Goal: Task Accomplishment & Management: Manage account settings

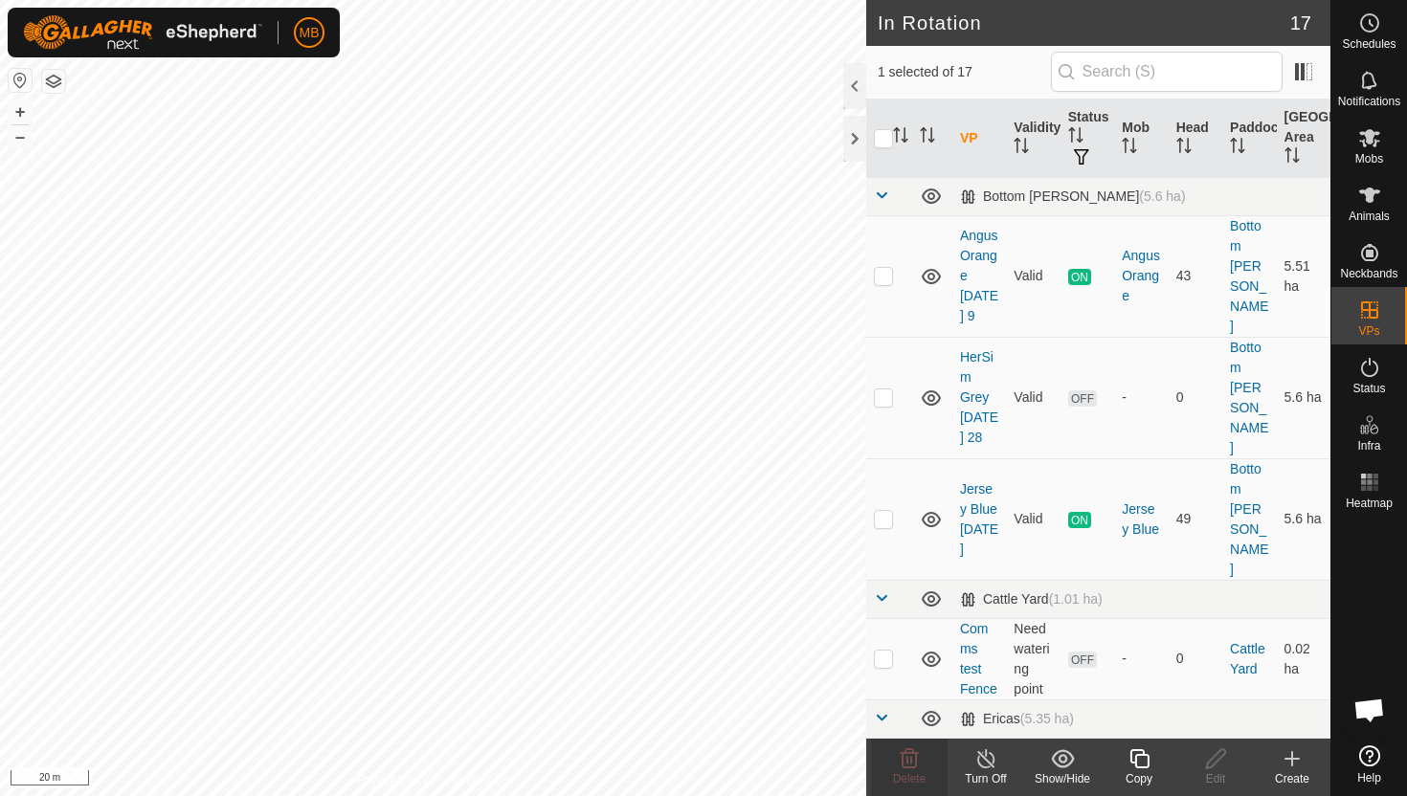
scroll to position [1282, 0]
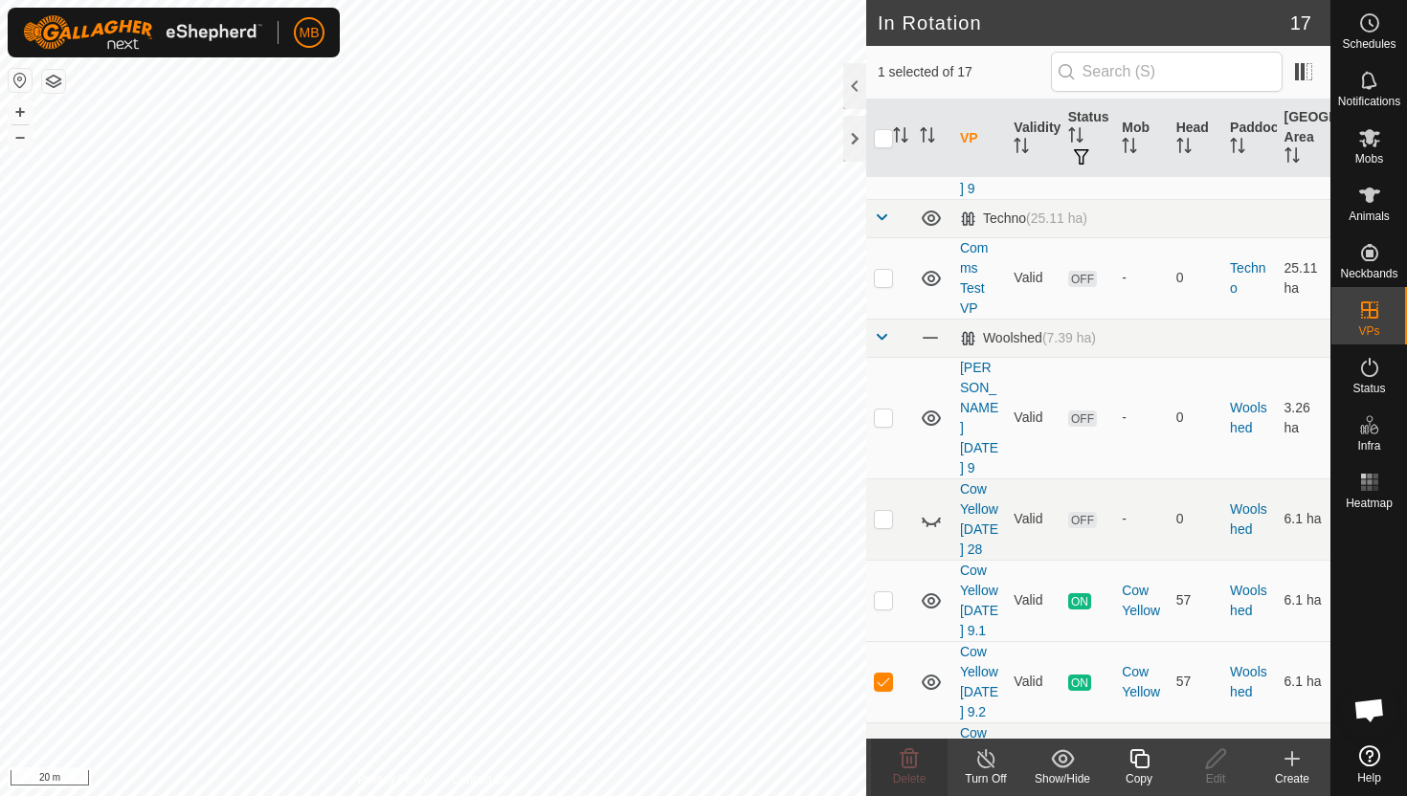
click at [1141, 758] on icon at bounding box center [1139, 758] width 24 height 23
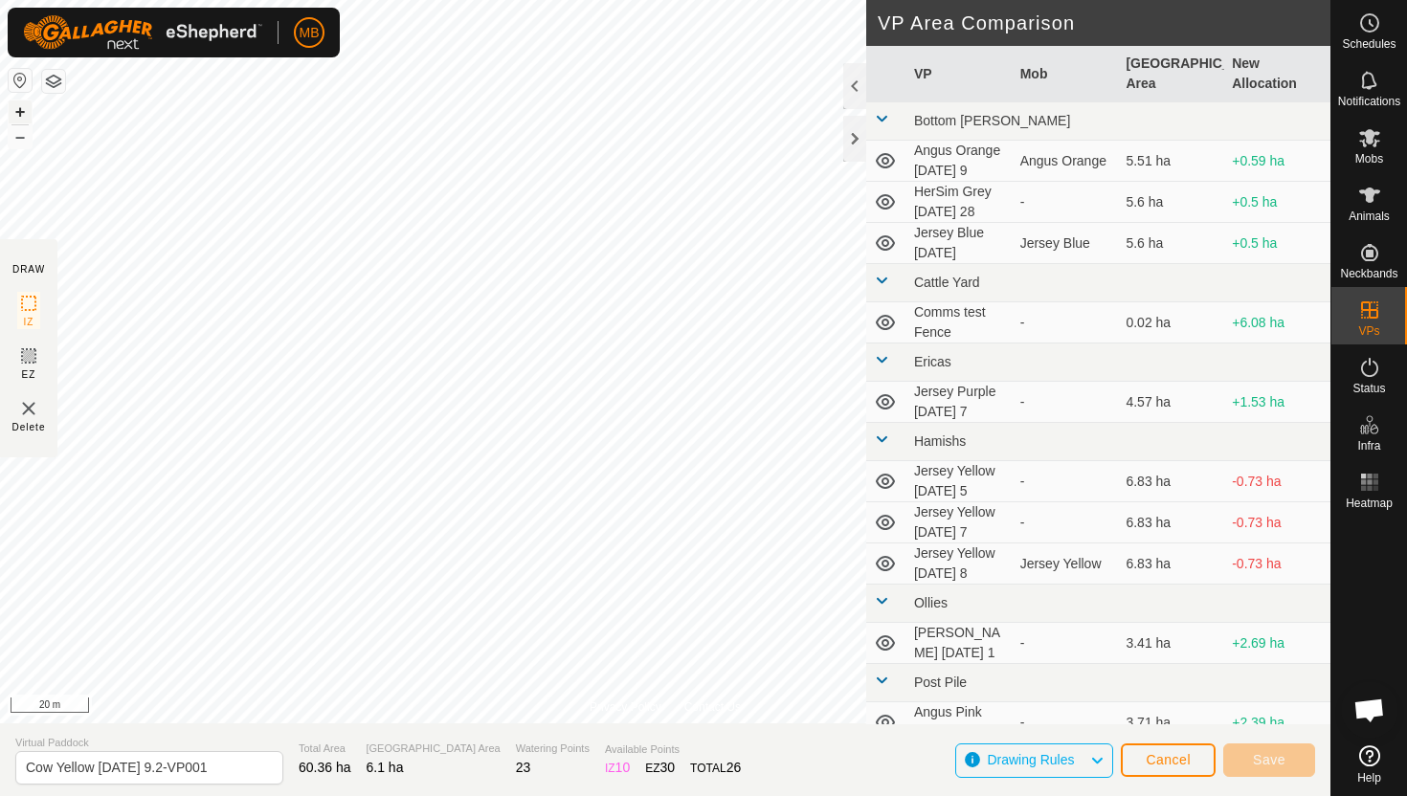
click at [23, 115] on button "+" at bounding box center [20, 111] width 23 height 23
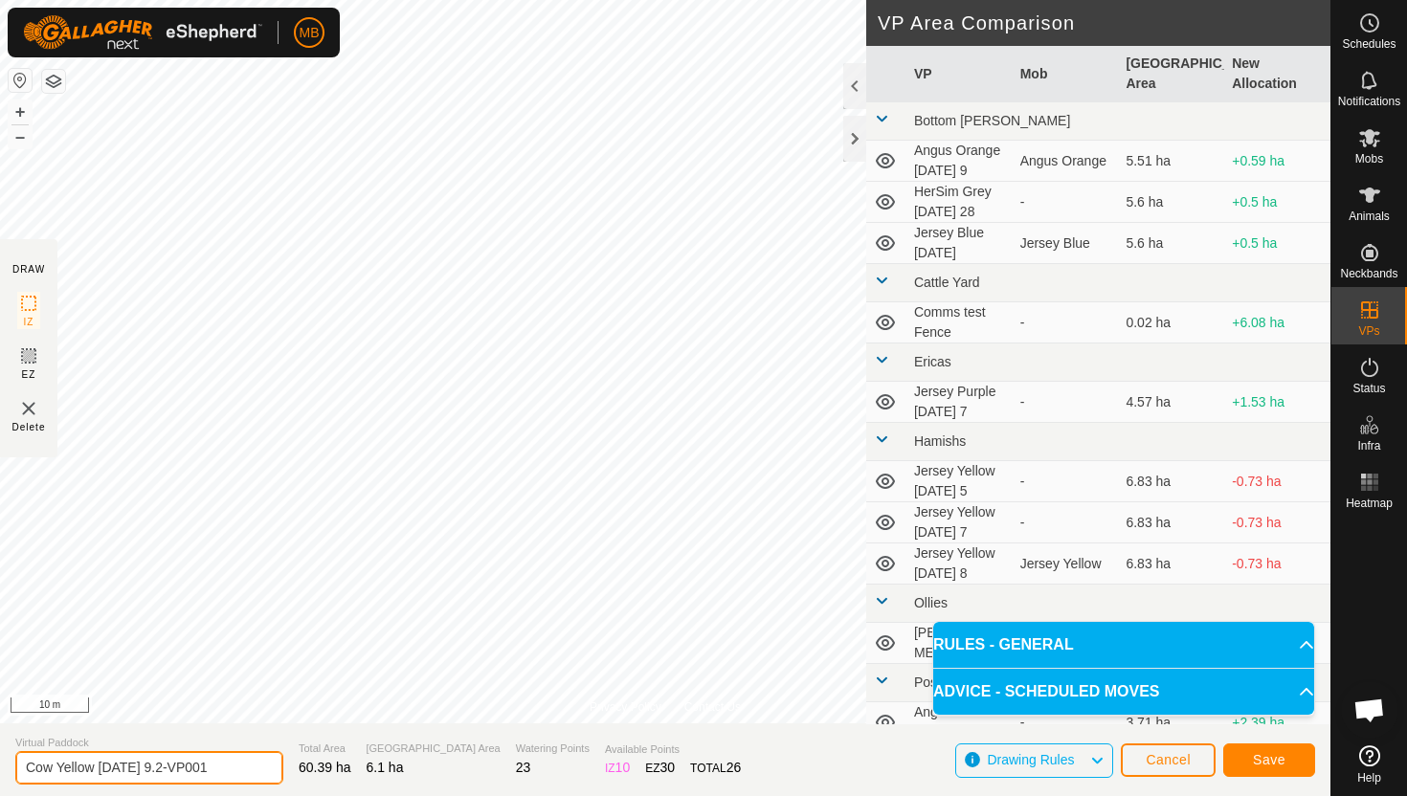
click at [231, 770] on input "Cow Yellow [DATE] 9.2-VP001" at bounding box center [149, 767] width 268 height 33
type input "Cow Yellow [DATE] 10"
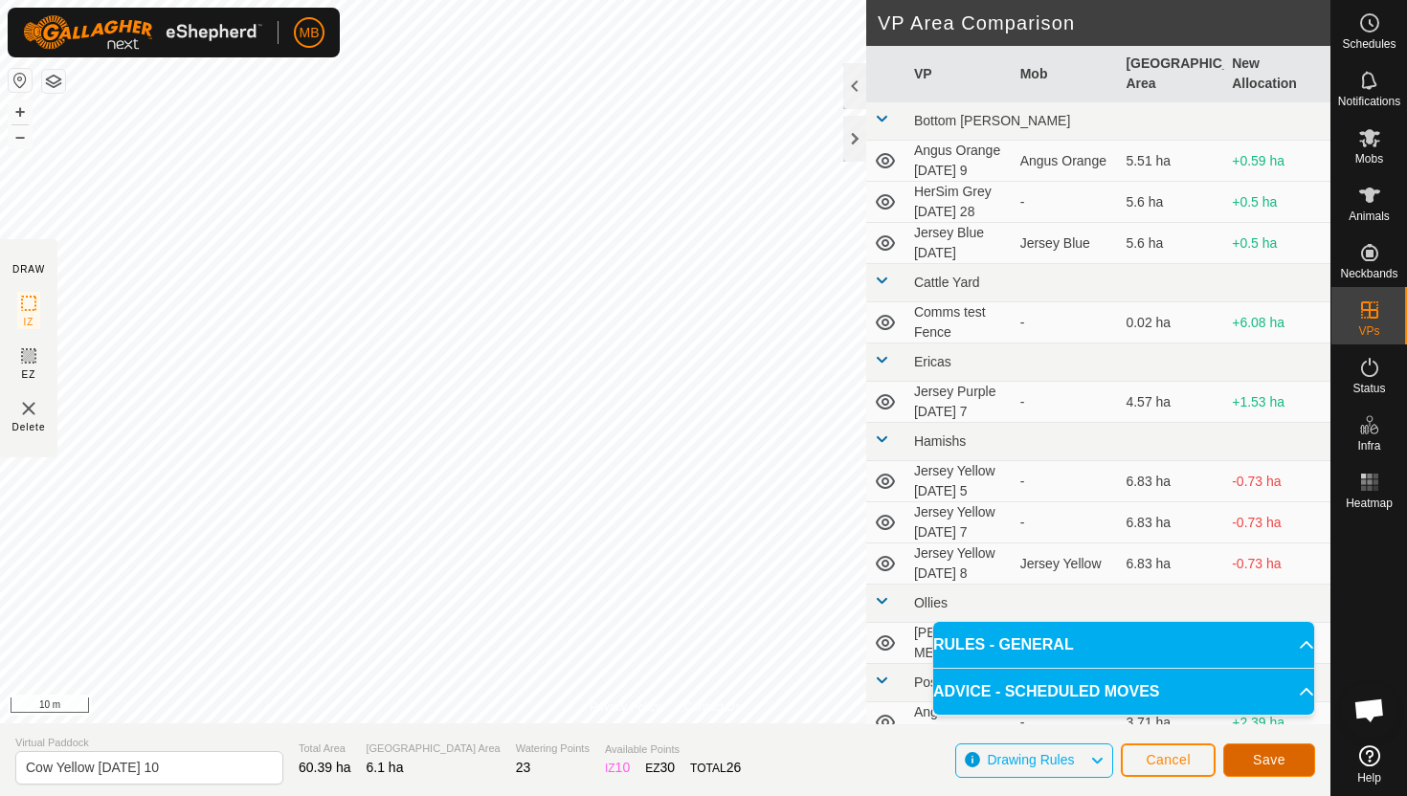
click at [1295, 761] on button "Save" at bounding box center [1269, 760] width 92 height 33
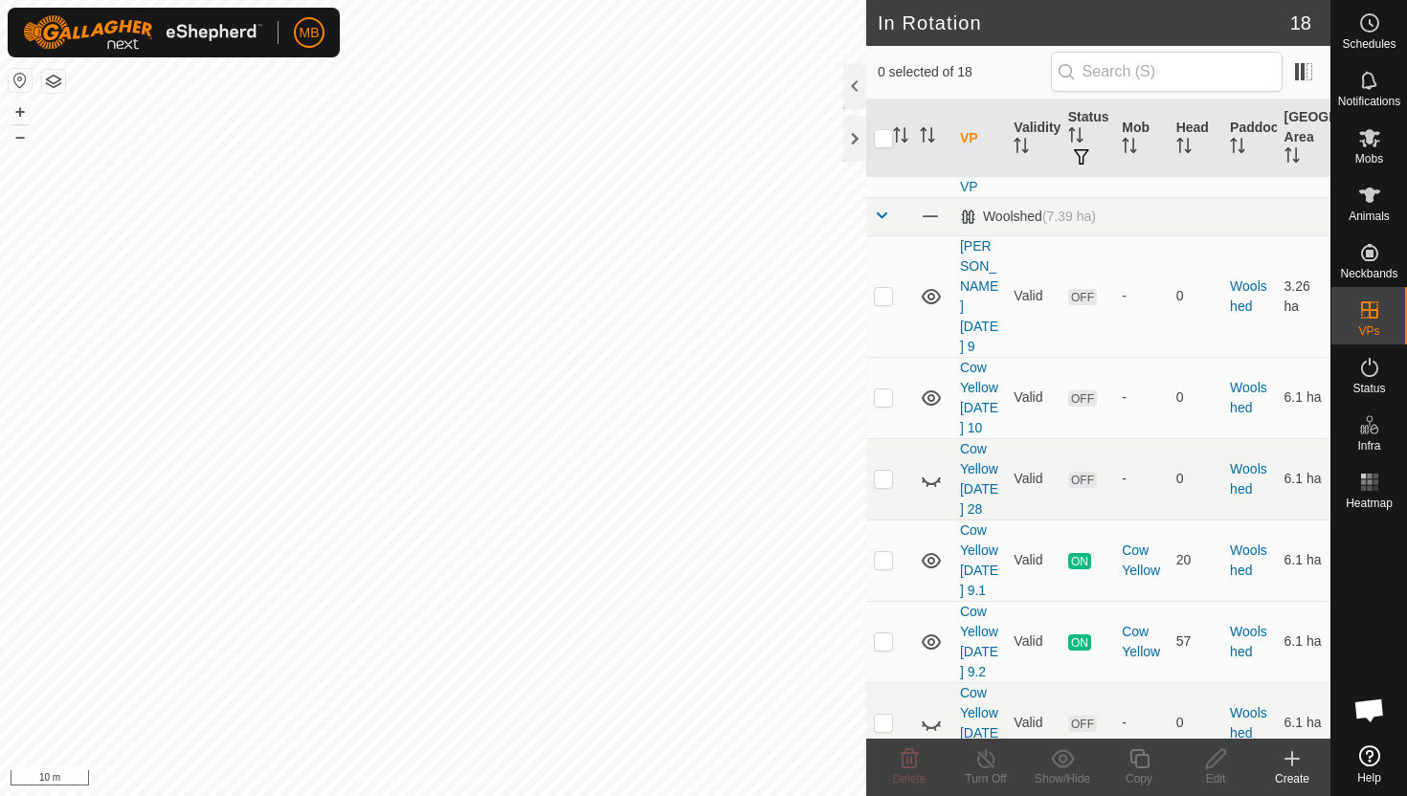
scroll to position [1364, 0]
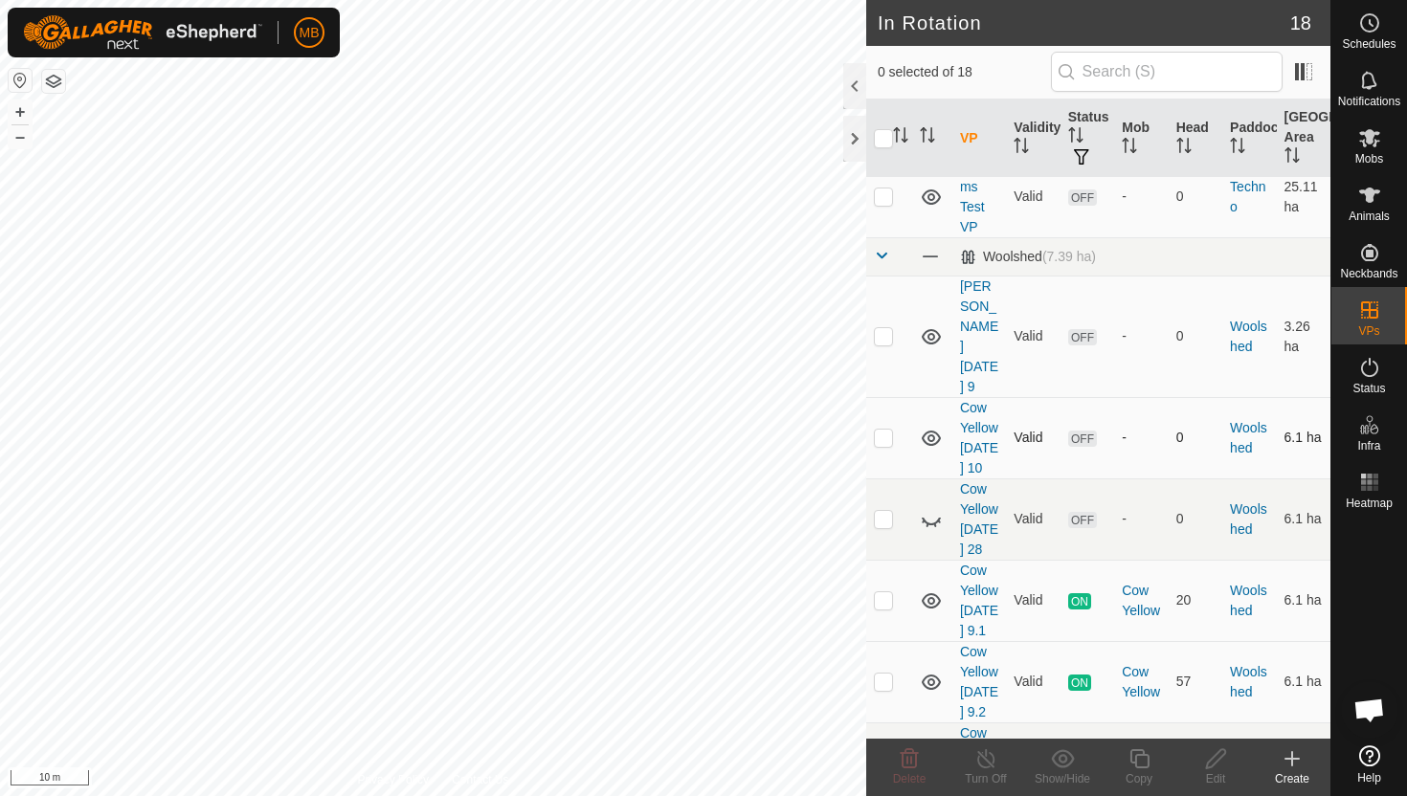
click at [886, 430] on p-checkbox at bounding box center [883, 437] width 19 height 15
checkbox input "true"
click at [1142, 762] on icon at bounding box center [1139, 758] width 24 height 23
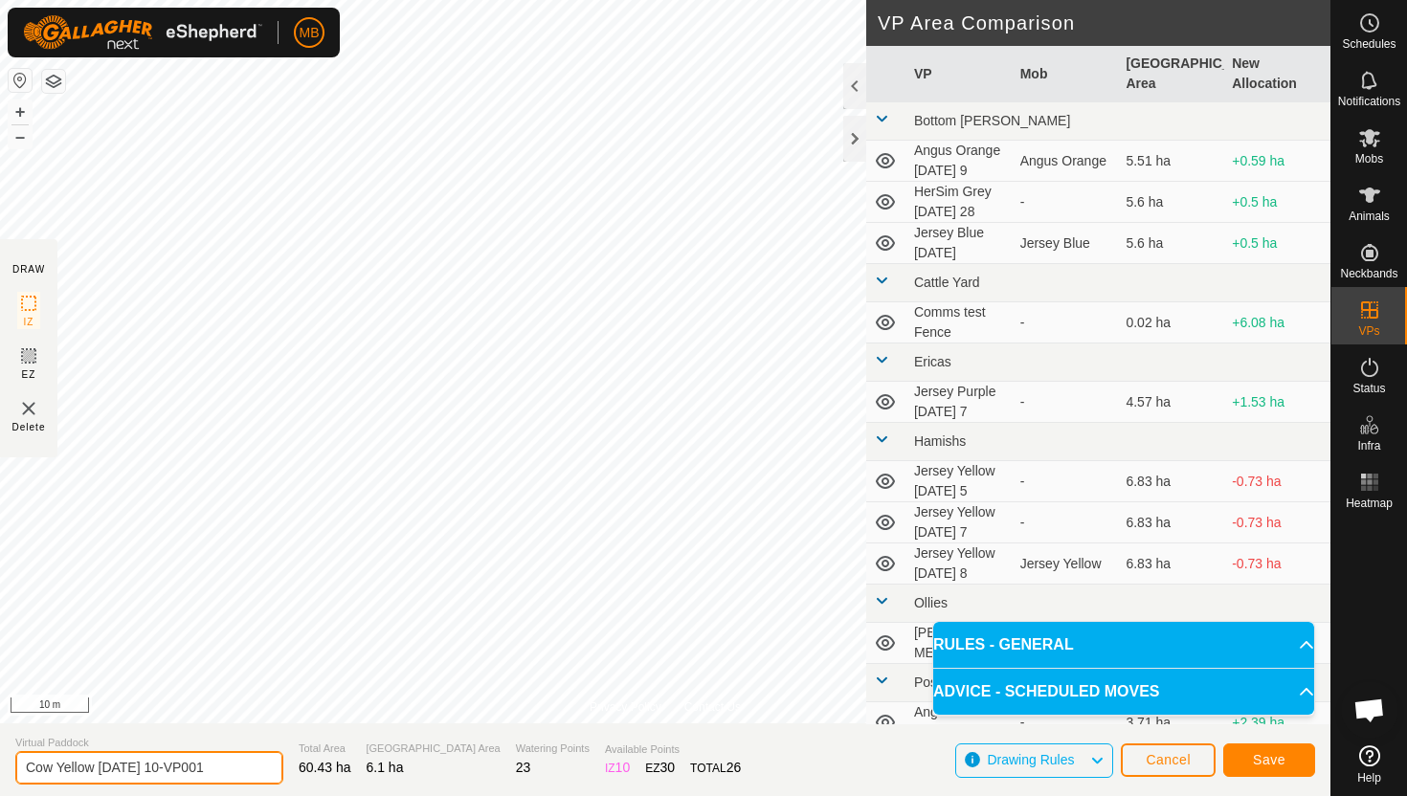
click at [214, 774] on input "Cow Yellow [DATE] 10-VP001" at bounding box center [149, 767] width 268 height 33
type input "Cow Yellow [DATE] 10.1"
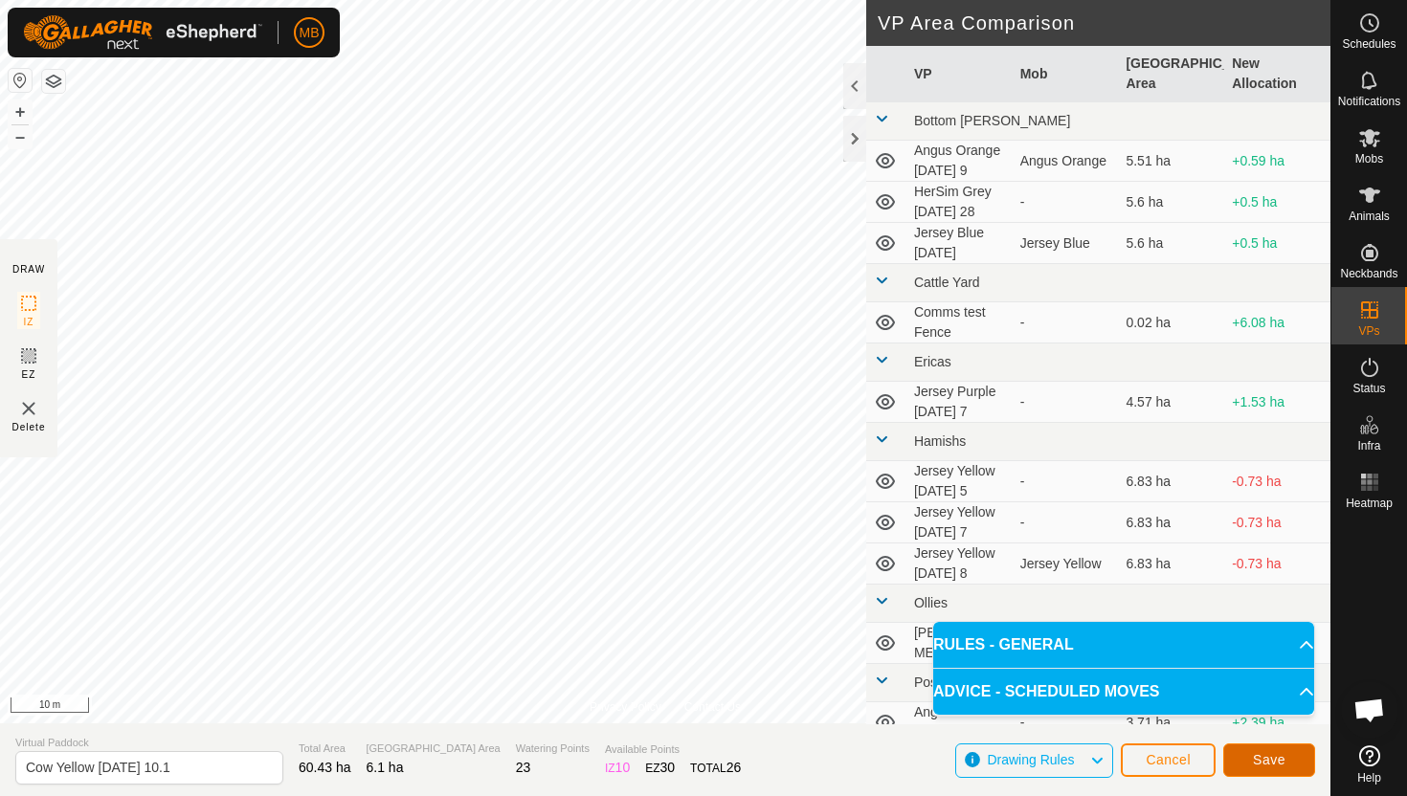
click at [1259, 762] on span "Save" at bounding box center [1269, 759] width 33 height 15
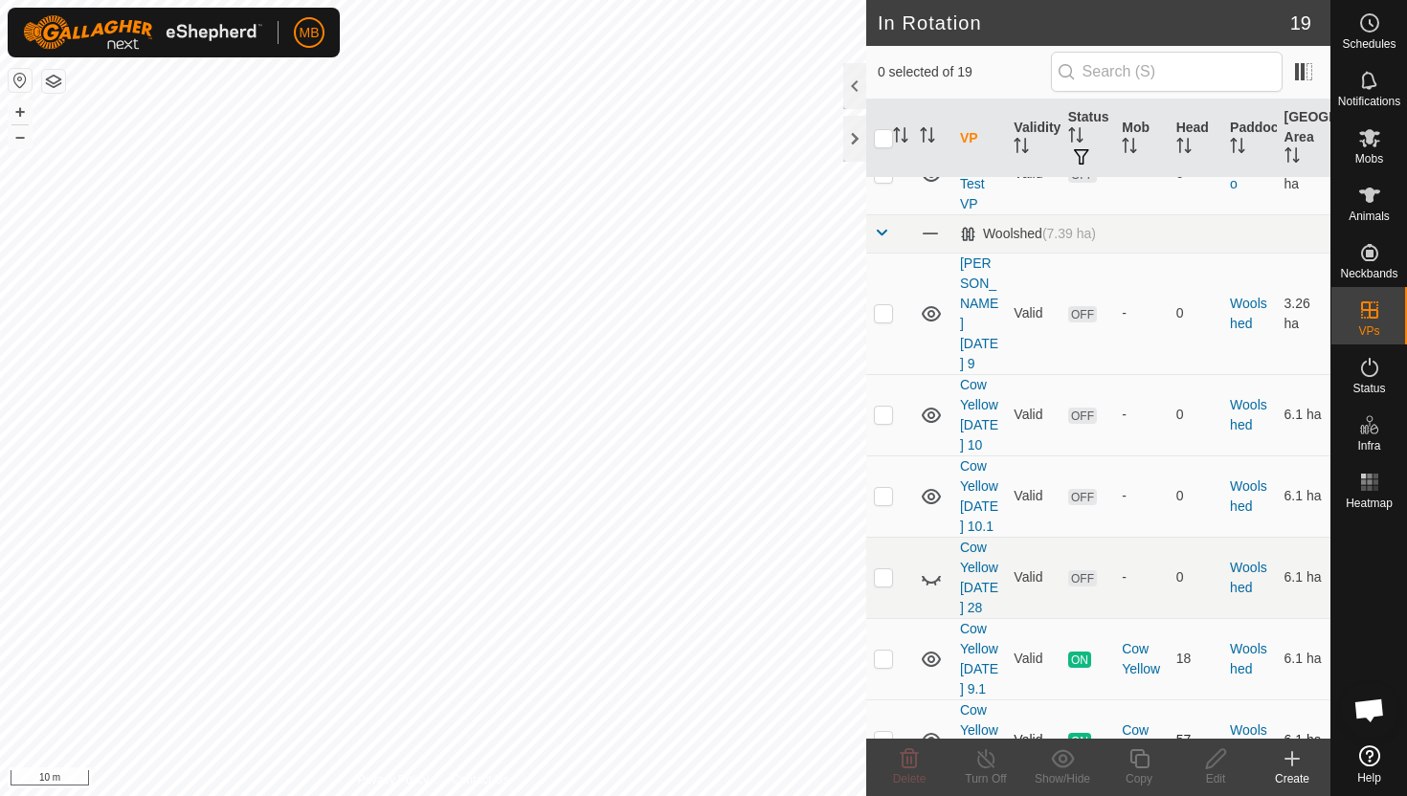
scroll to position [1352, 0]
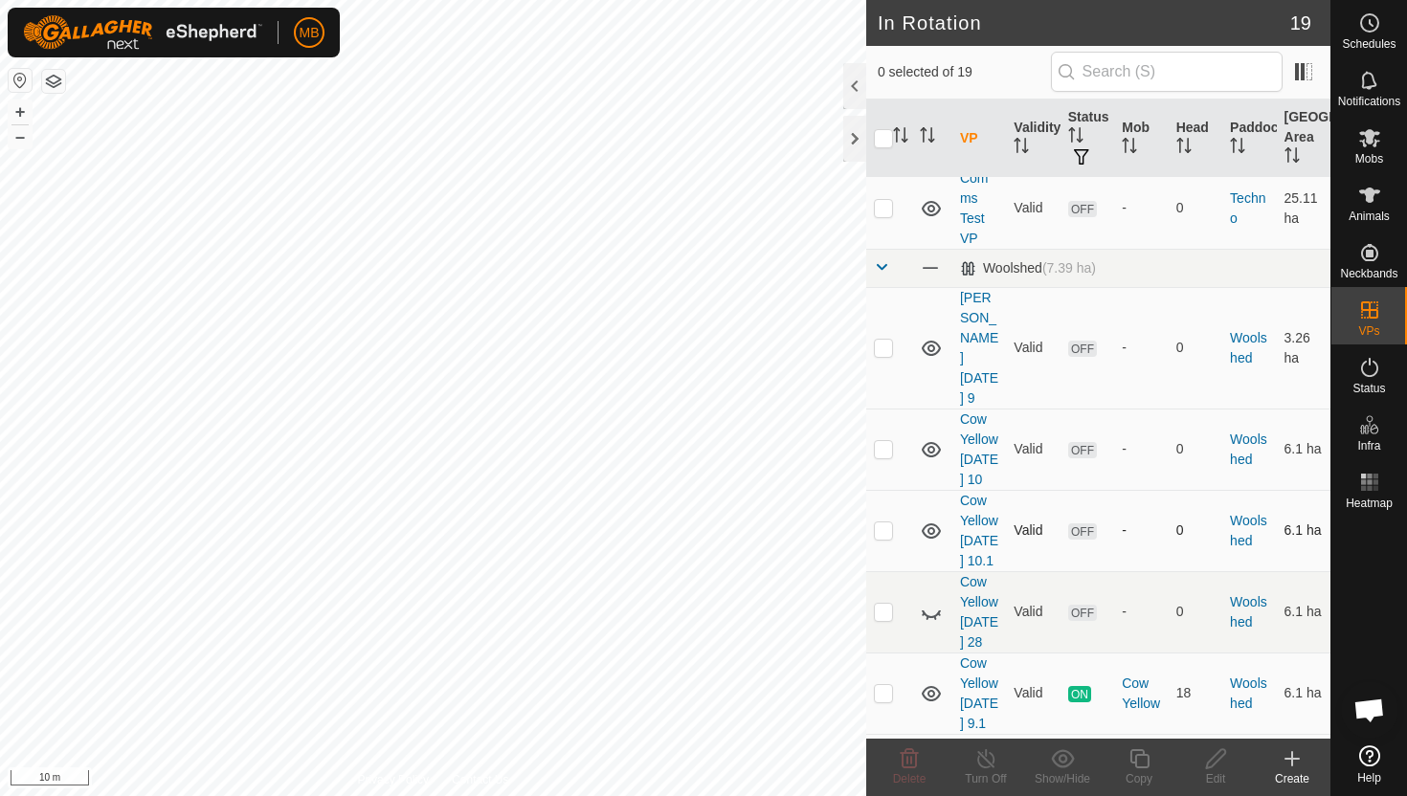
click at [886, 523] on p-checkbox at bounding box center [883, 530] width 19 height 15
checkbox input "true"
click at [1144, 764] on icon at bounding box center [1139, 758] width 24 height 23
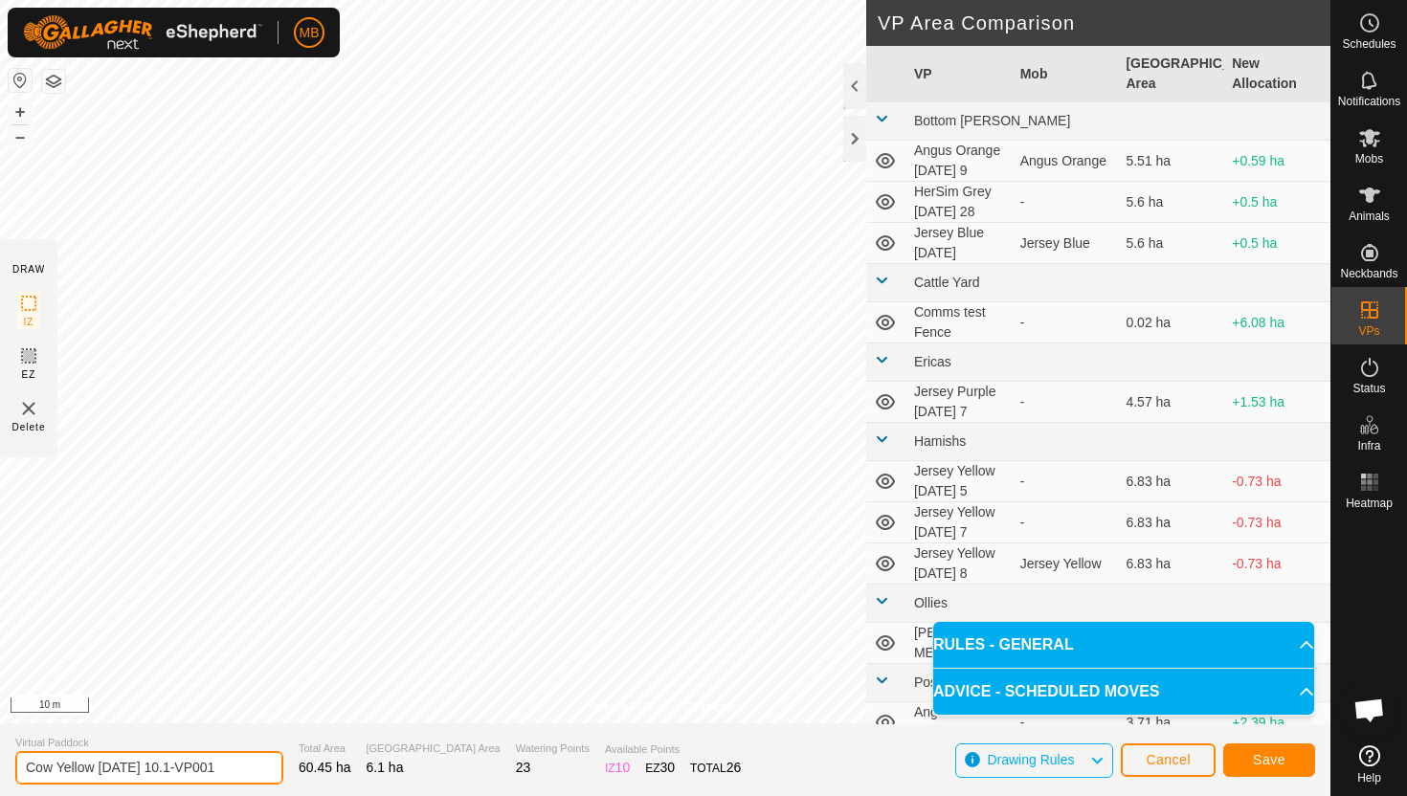
click at [226, 768] on input "Cow Yellow [DATE] 10.1-VP001" at bounding box center [149, 767] width 268 height 33
type input "Cow Yellow [DATE] 10.2"
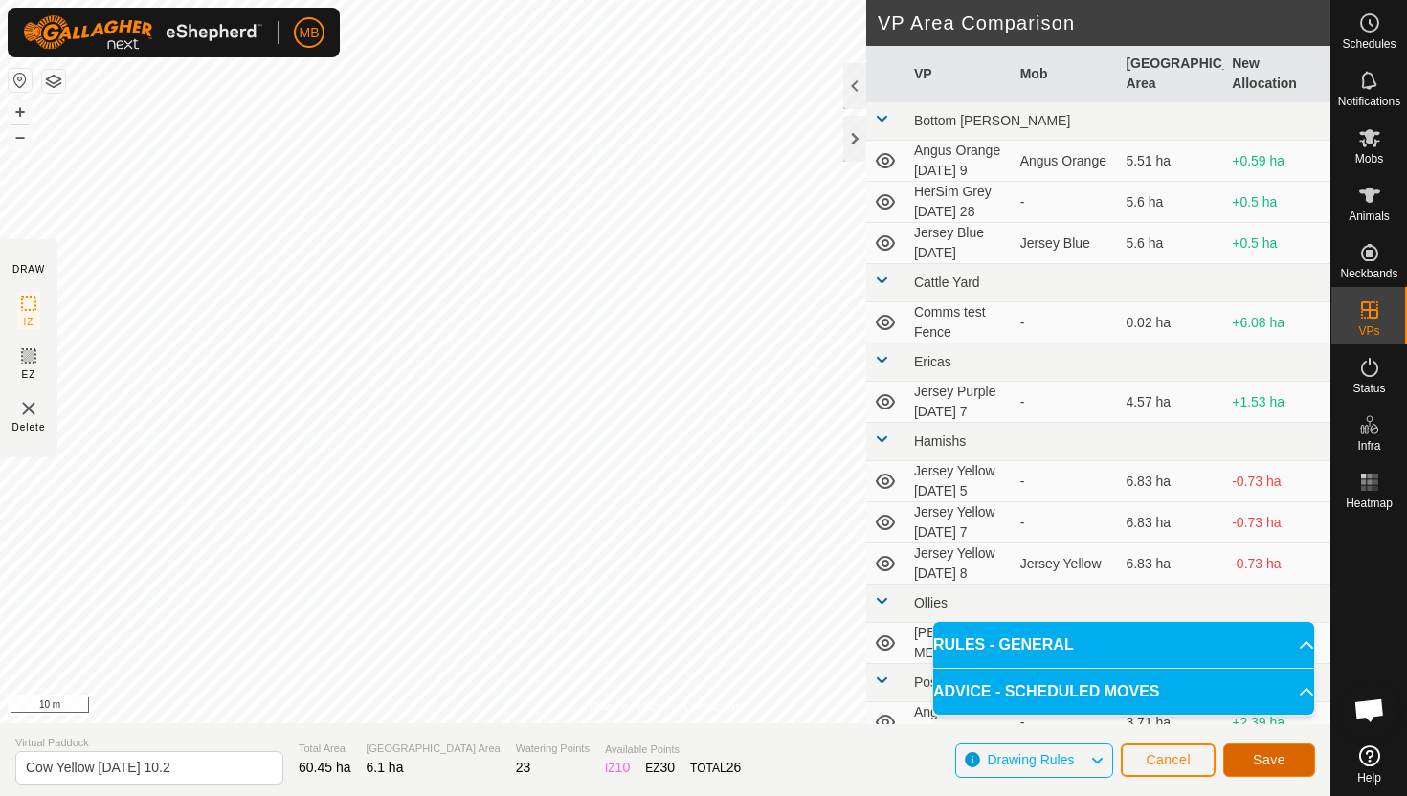
click at [1254, 750] on button "Save" at bounding box center [1269, 760] width 92 height 33
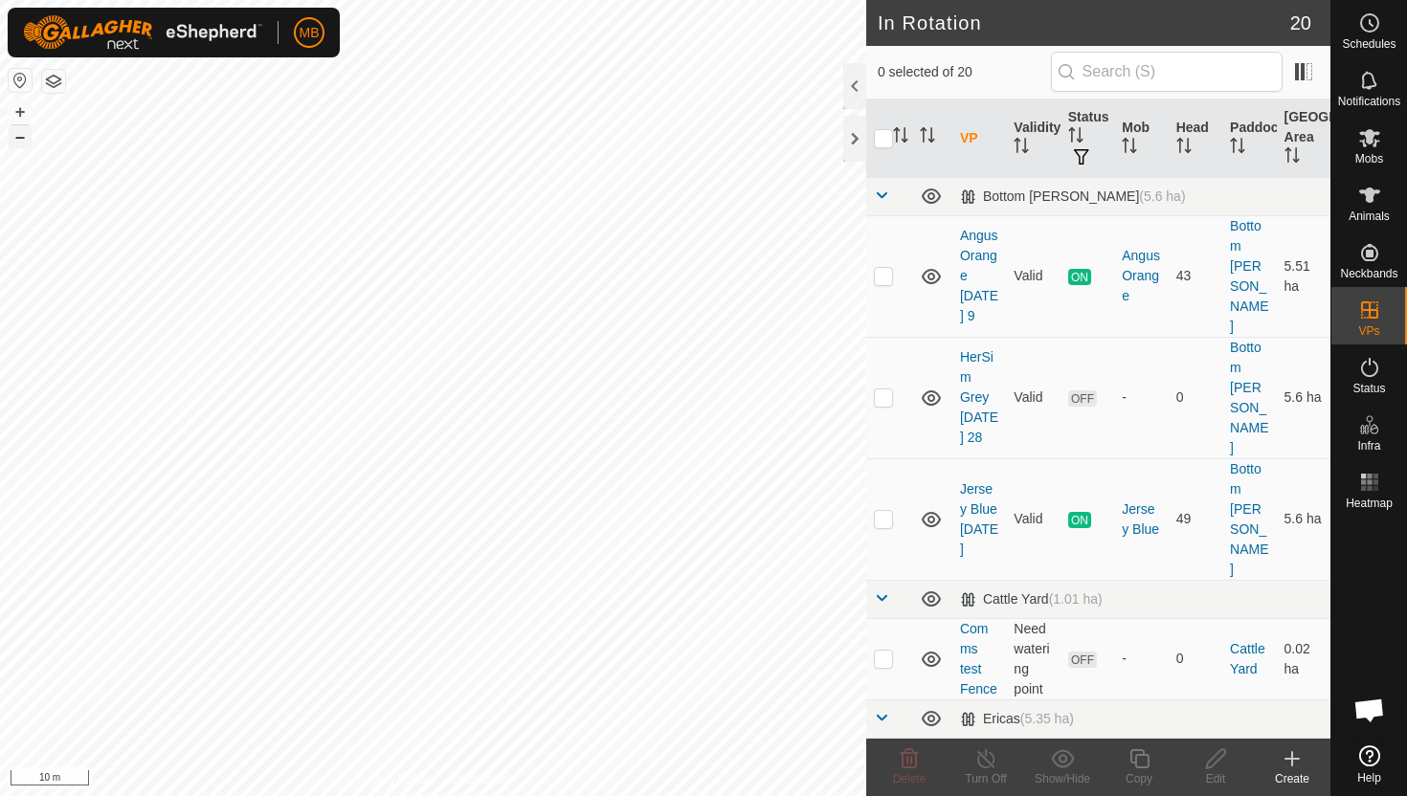
click at [21, 136] on button "–" at bounding box center [20, 136] width 23 height 23
click at [26, 139] on button "–" at bounding box center [20, 136] width 23 height 23
click at [30, 142] on button "–" at bounding box center [20, 136] width 23 height 23
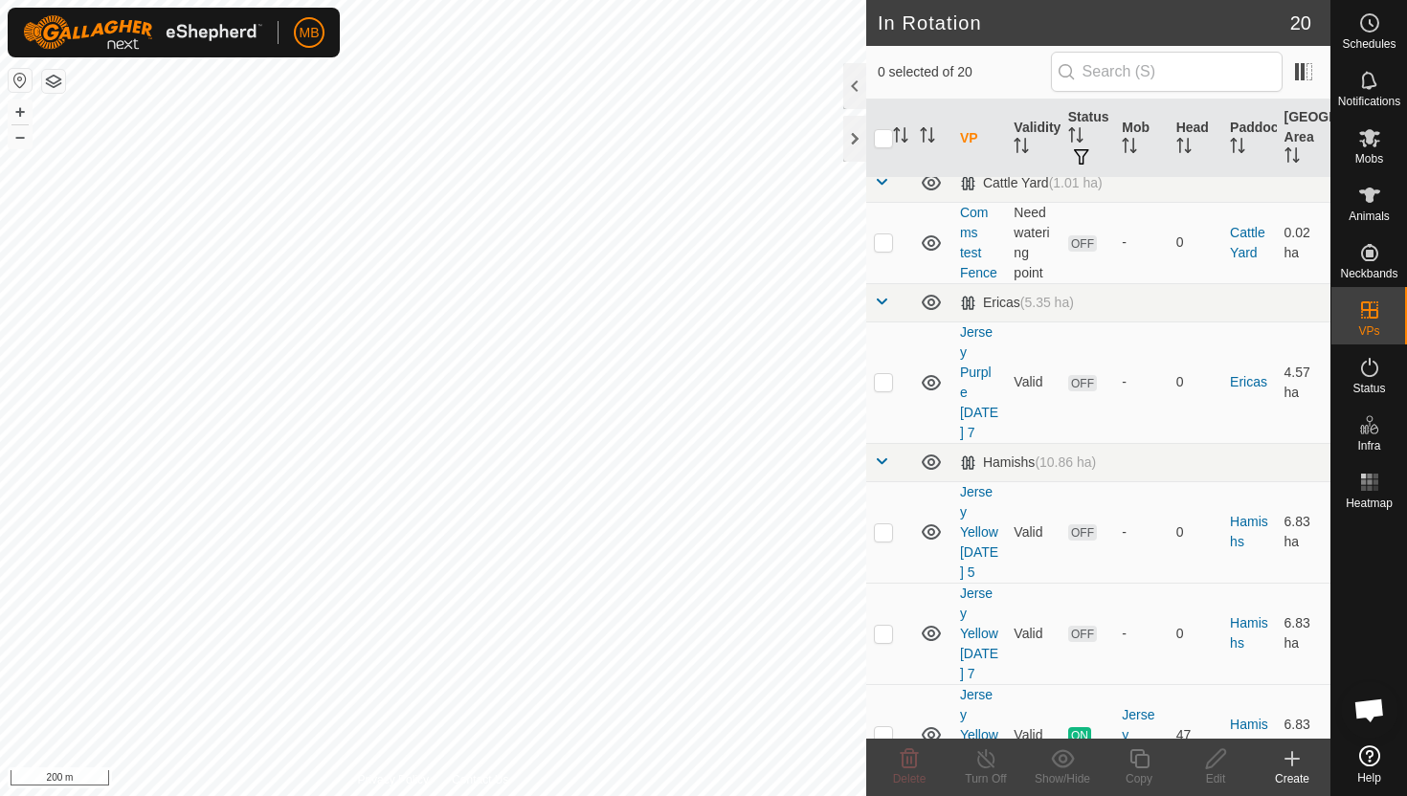
scroll to position [417, 0]
click at [880, 726] on p-checkbox at bounding box center [883, 733] width 19 height 15
checkbox input "true"
click at [1142, 761] on icon at bounding box center [1139, 758] width 24 height 23
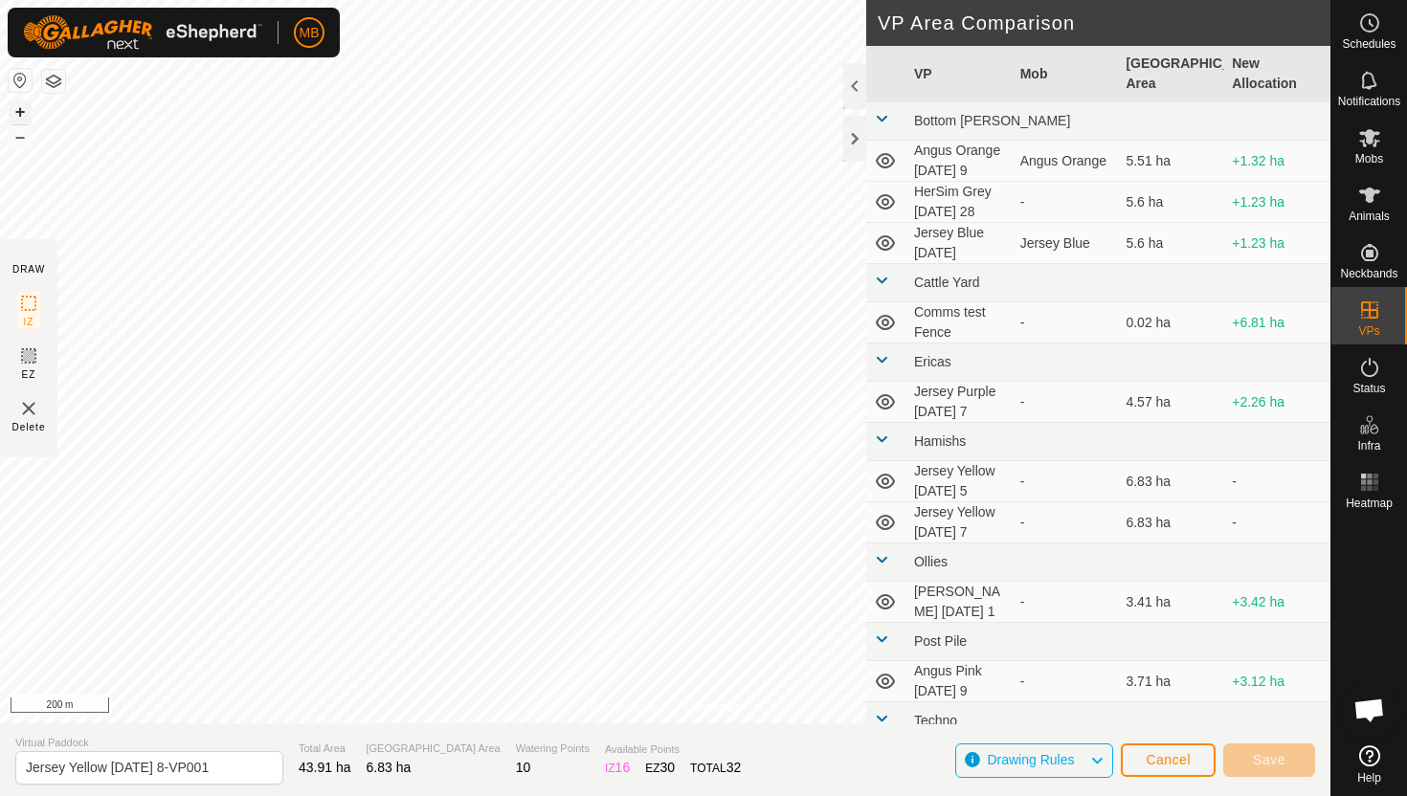
click at [18, 109] on button "+" at bounding box center [20, 111] width 23 height 23
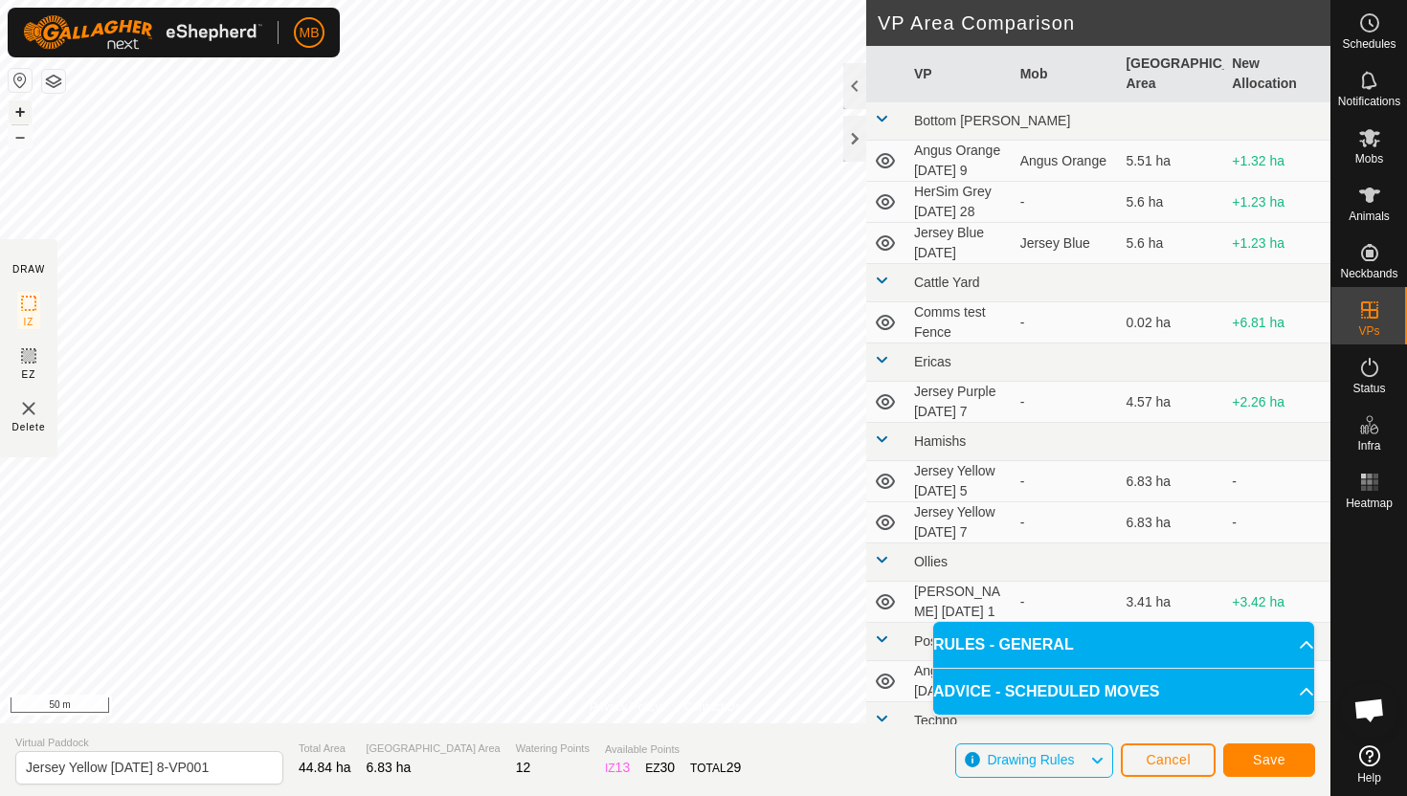
click at [23, 107] on button "+" at bounding box center [20, 111] width 23 height 23
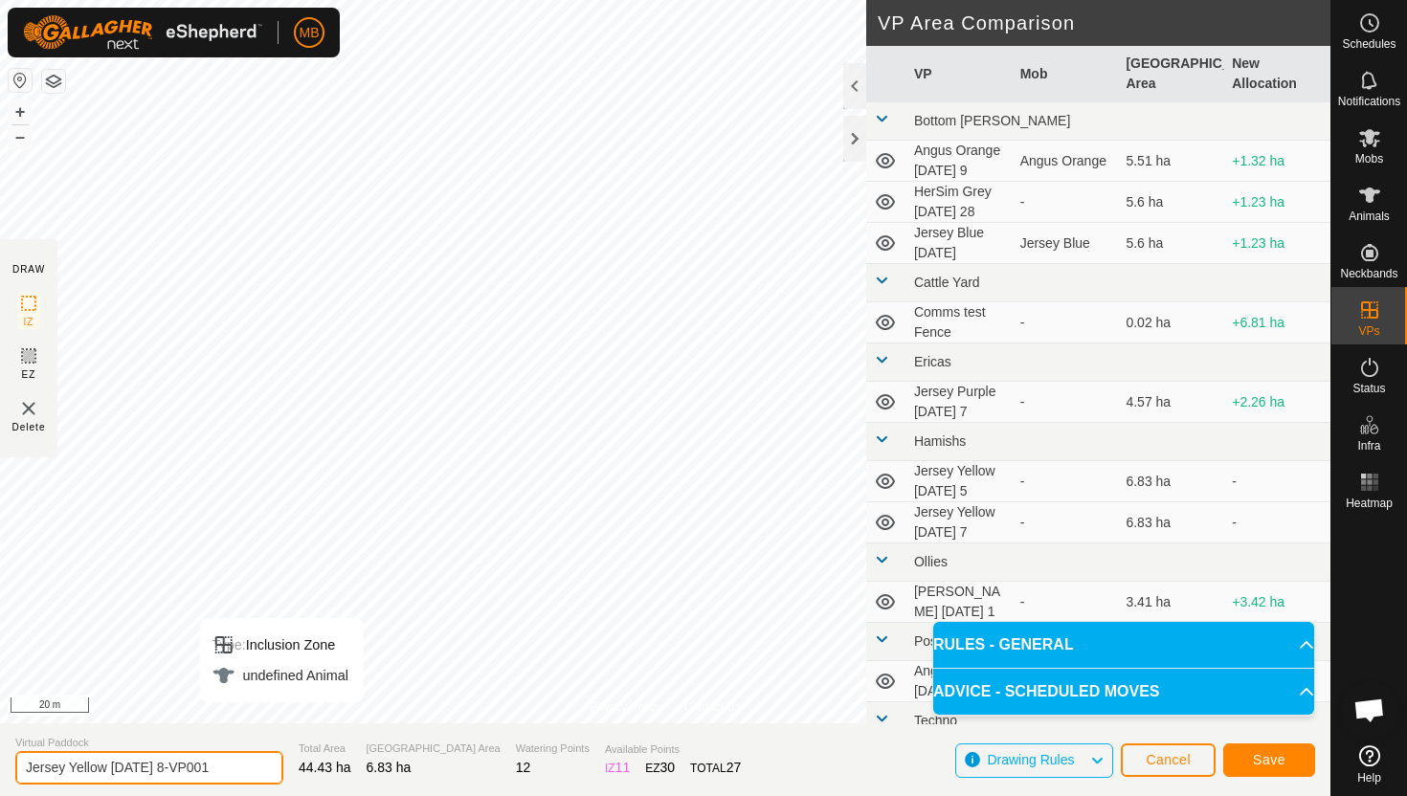
click at [240, 769] on input "Jersey Yellow [DATE] 8-VP001" at bounding box center [149, 767] width 268 height 33
type input "Jersey Yellow [DATE] 10"
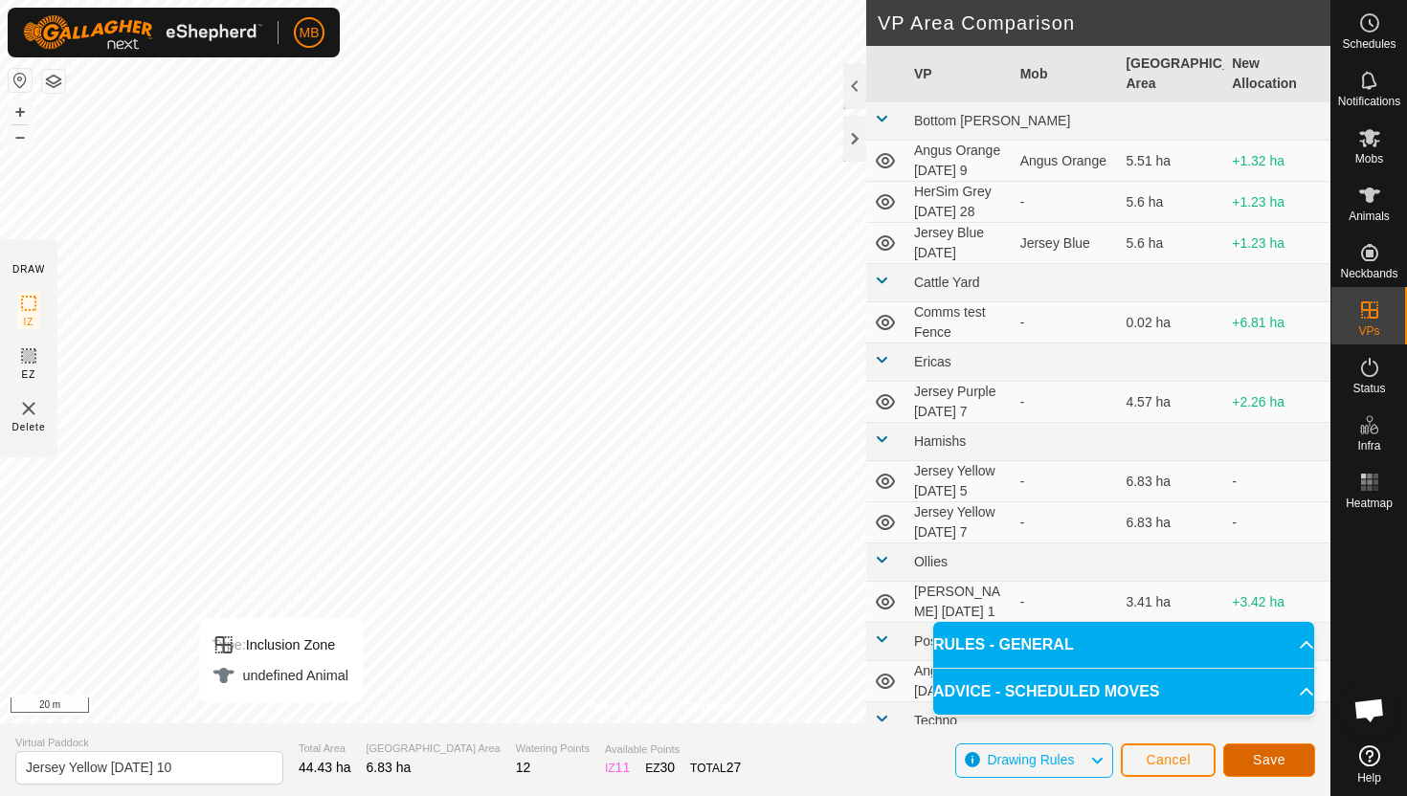
click at [1268, 767] on span "Save" at bounding box center [1269, 759] width 33 height 15
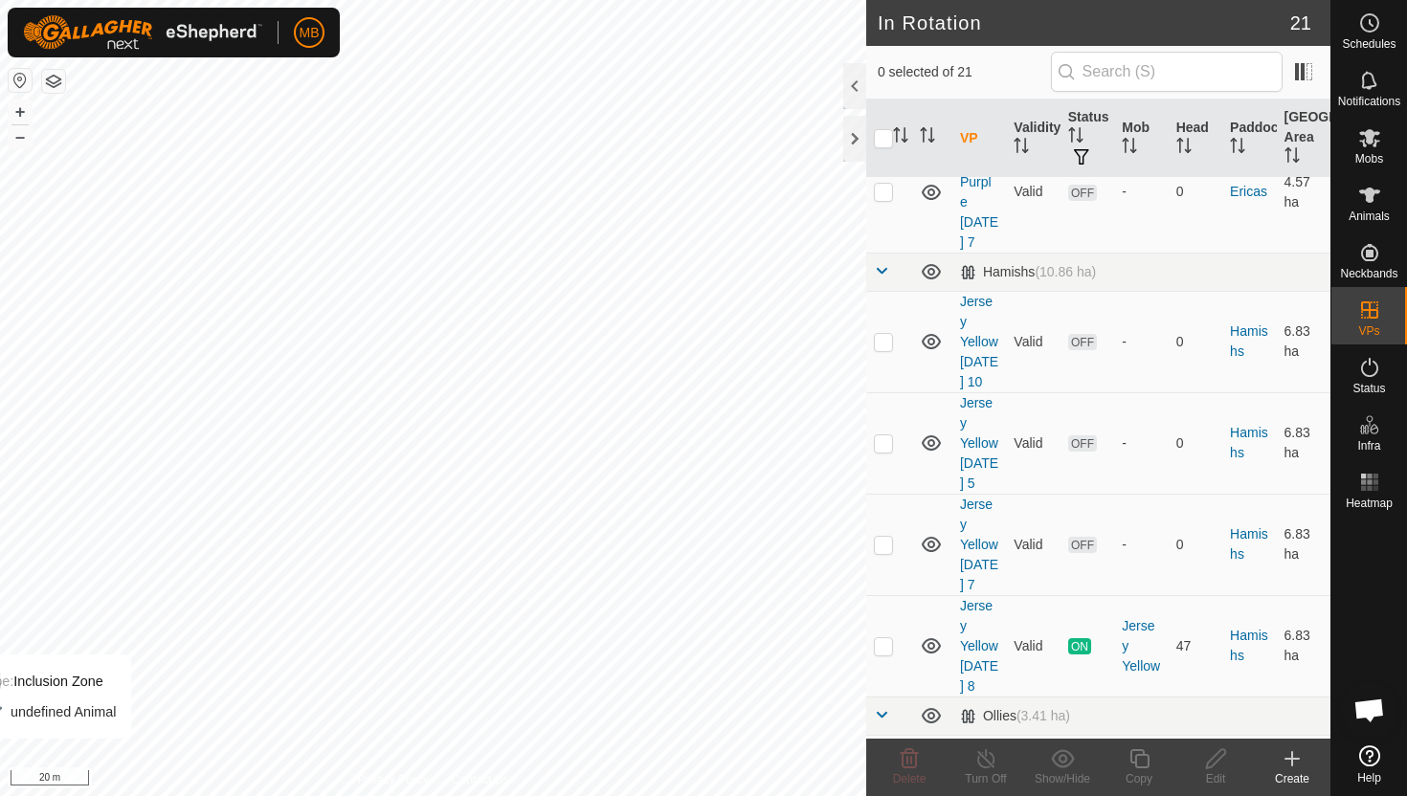
scroll to position [610, 0]
click at [885, 331] on p-checkbox at bounding box center [883, 338] width 19 height 15
checkbox input "true"
click at [1142, 756] on icon at bounding box center [1139, 758] width 24 height 23
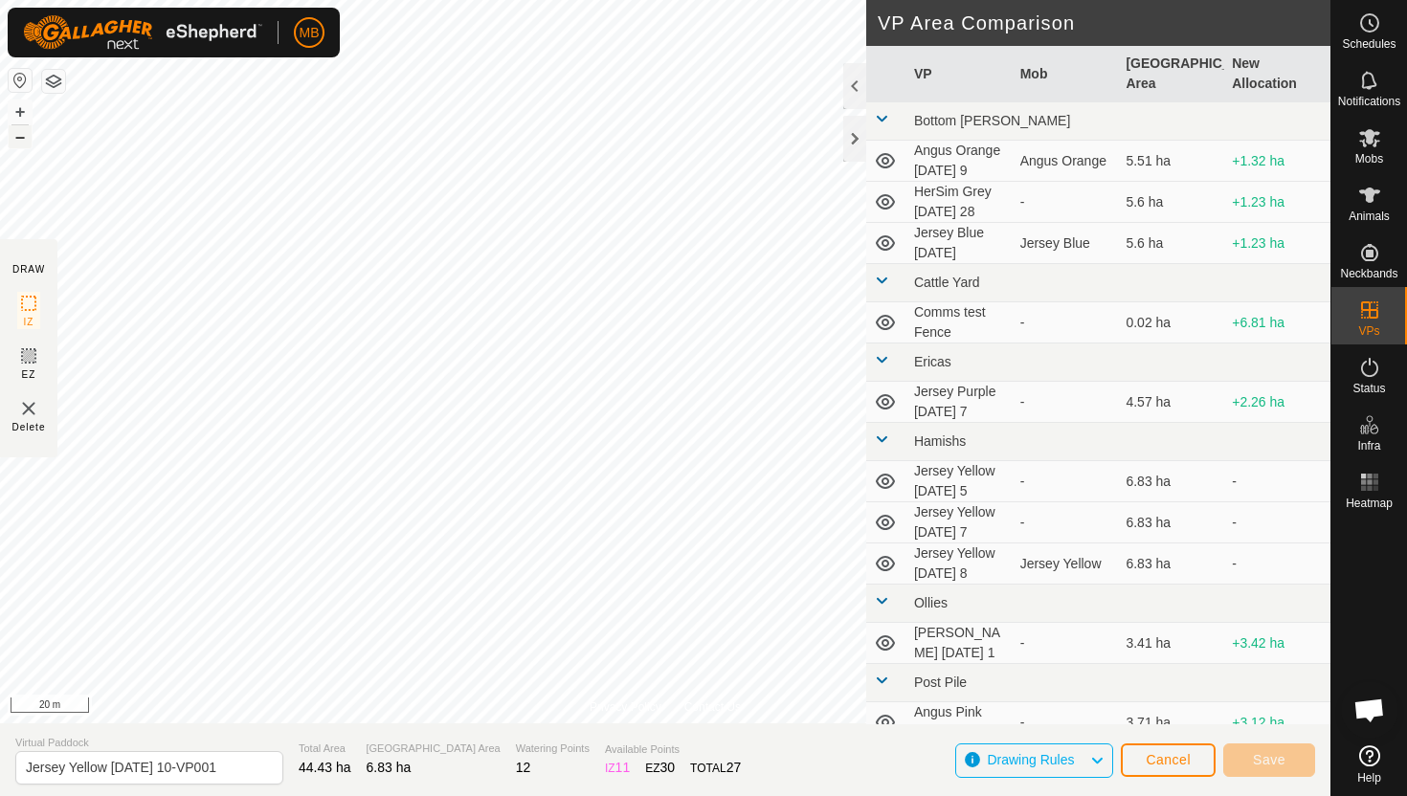
click at [16, 134] on button "–" at bounding box center [20, 136] width 23 height 23
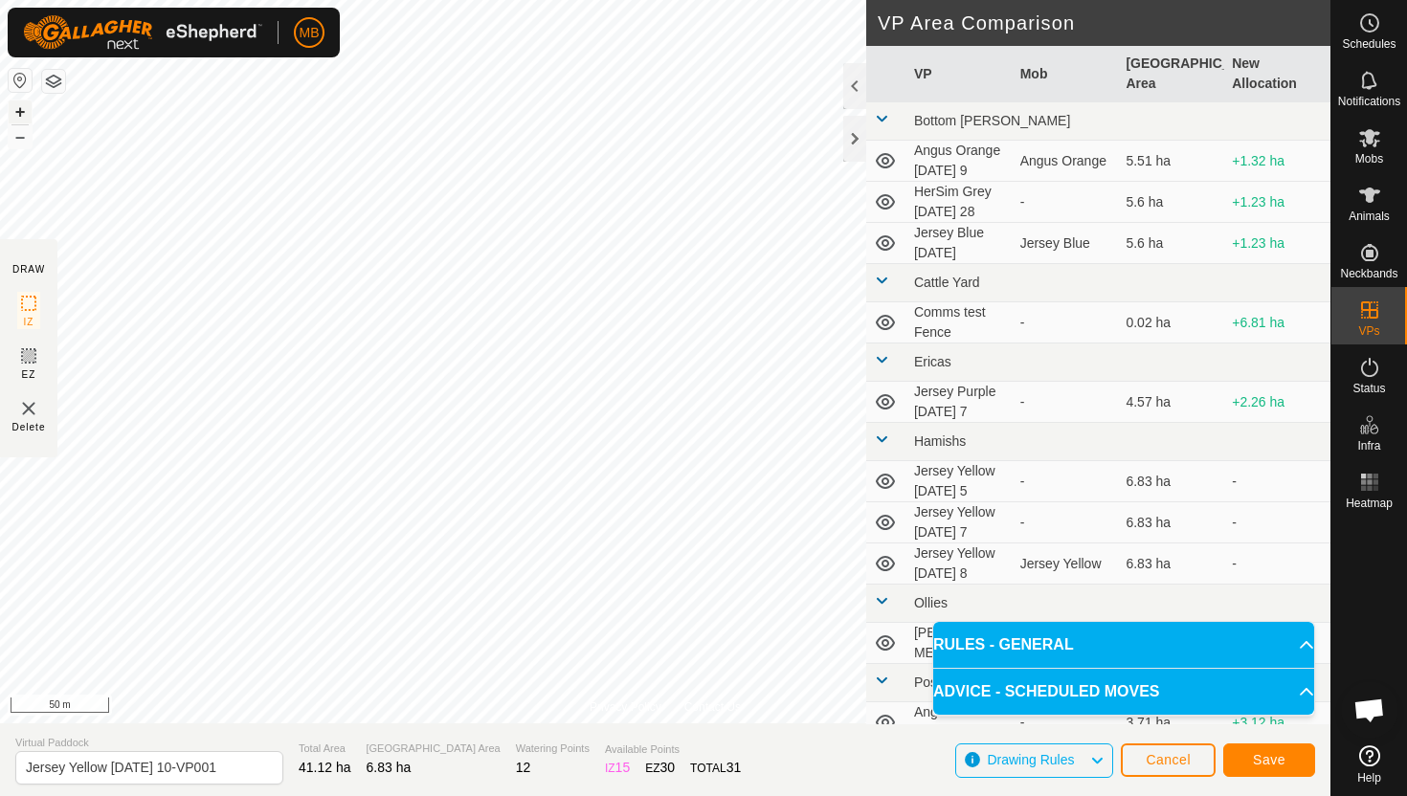
click at [20, 108] on button "+" at bounding box center [20, 111] width 23 height 23
click at [21, 111] on button "+" at bounding box center [20, 111] width 23 height 23
click at [22, 135] on button "–" at bounding box center [20, 136] width 23 height 23
click at [24, 142] on button "–" at bounding box center [20, 136] width 23 height 23
click at [23, 142] on button "–" at bounding box center [20, 136] width 23 height 23
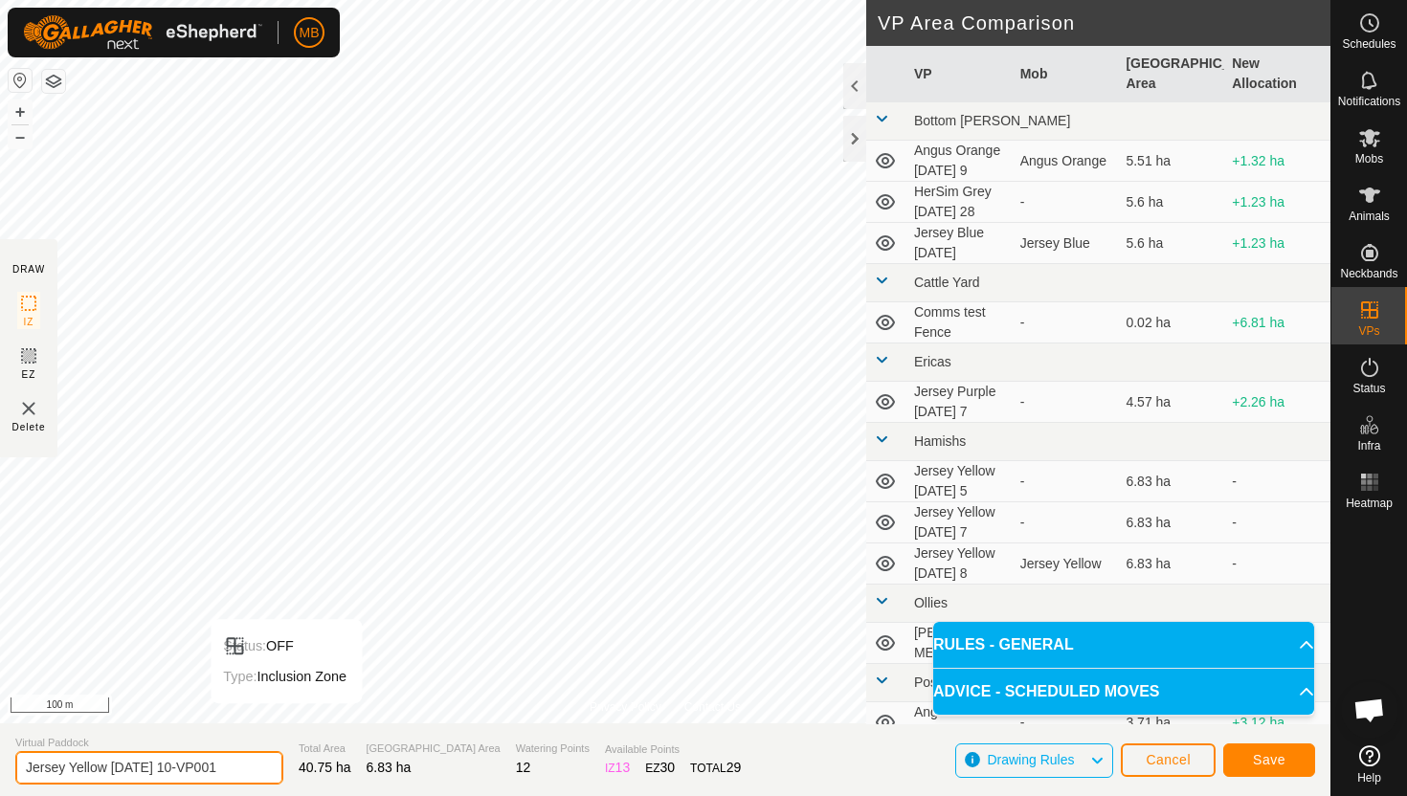
click at [226, 767] on input "Jersey Yellow [DATE] 10-VP001" at bounding box center [149, 767] width 268 height 33
type input "Jersey Yellow [DATE] 10.1"
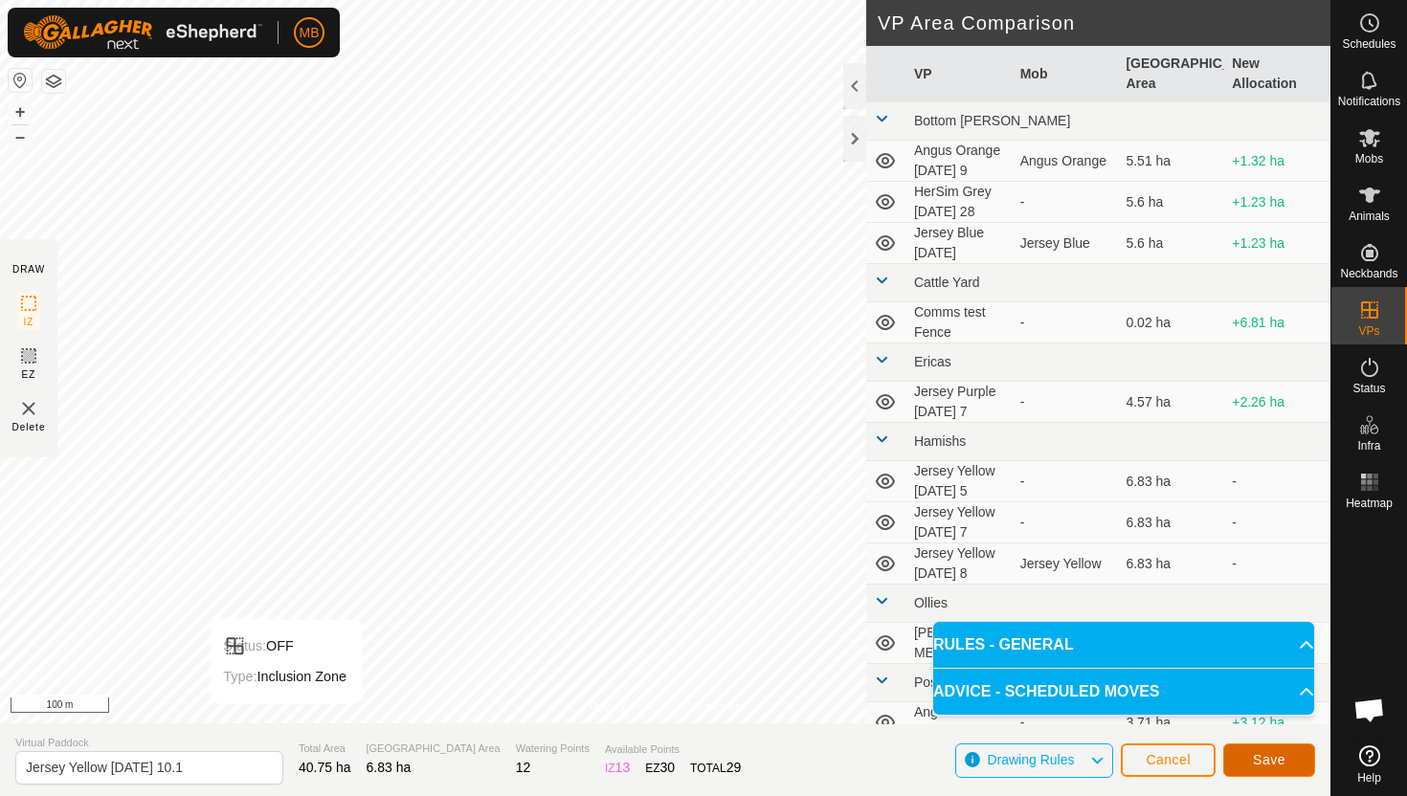
click at [1271, 760] on span "Save" at bounding box center [1269, 759] width 33 height 15
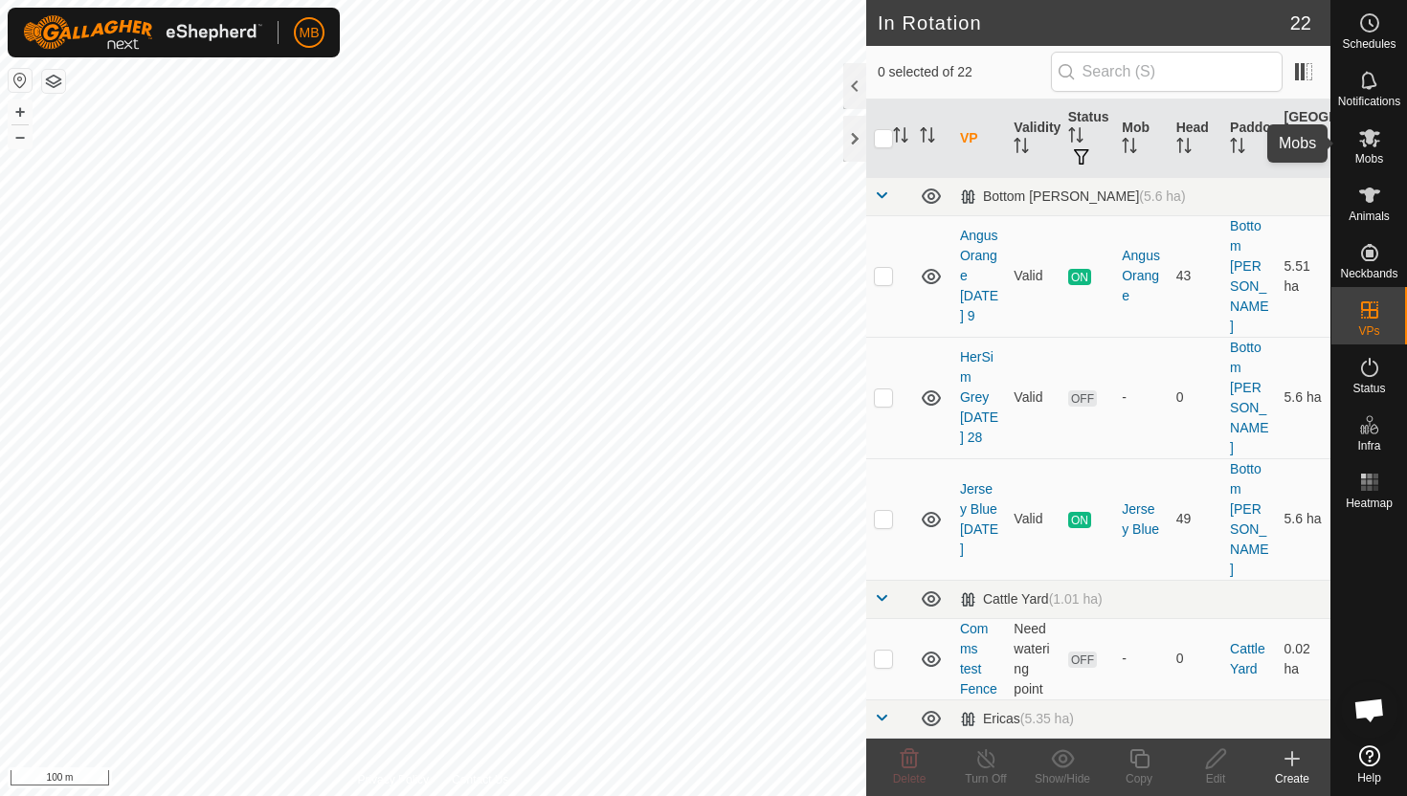
click at [1368, 144] on icon at bounding box center [1369, 137] width 23 height 23
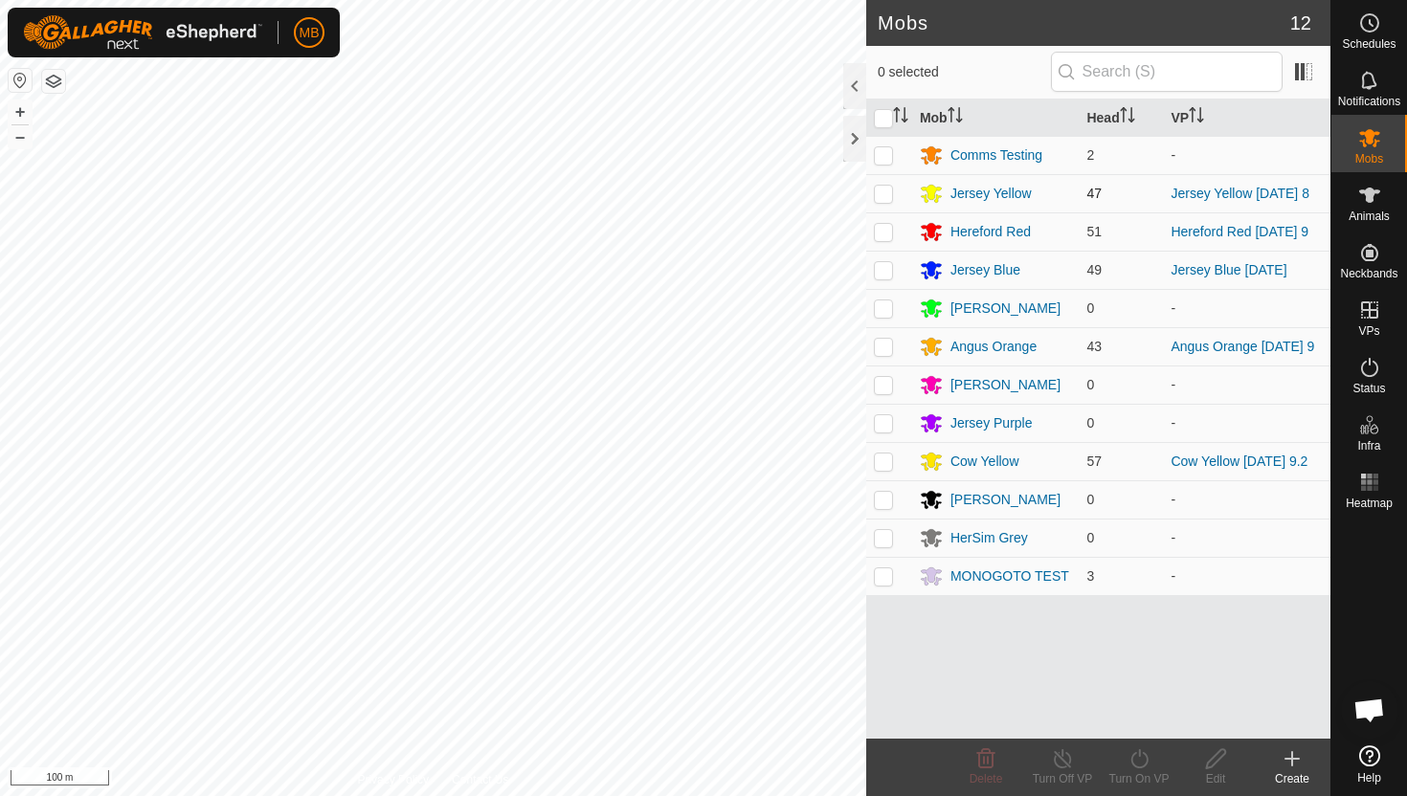
click at [882, 198] on p-checkbox at bounding box center [883, 193] width 19 height 15
checkbox input "true"
click at [1140, 757] on icon at bounding box center [1139, 758] width 24 height 23
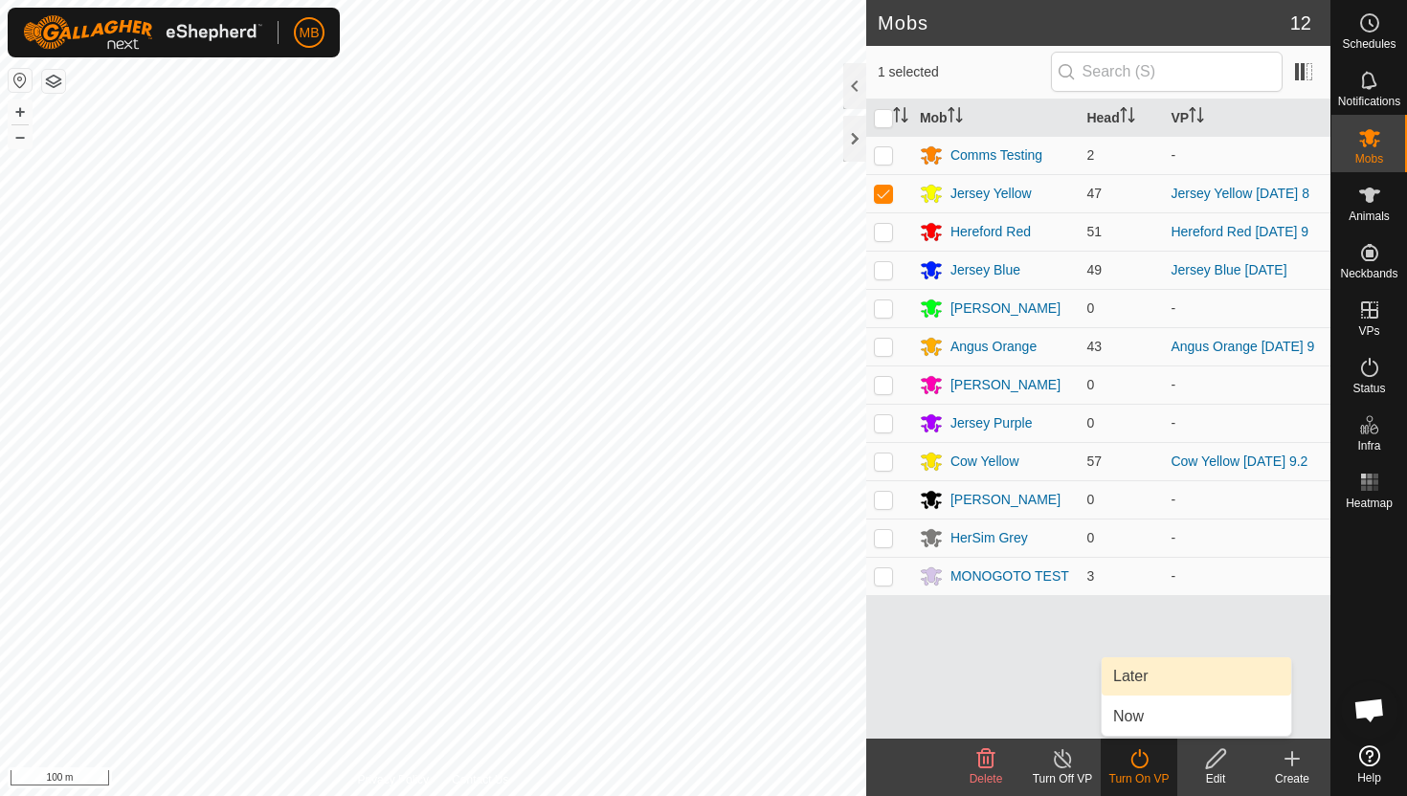
click at [1150, 678] on link "Later" at bounding box center [1196, 676] width 189 height 38
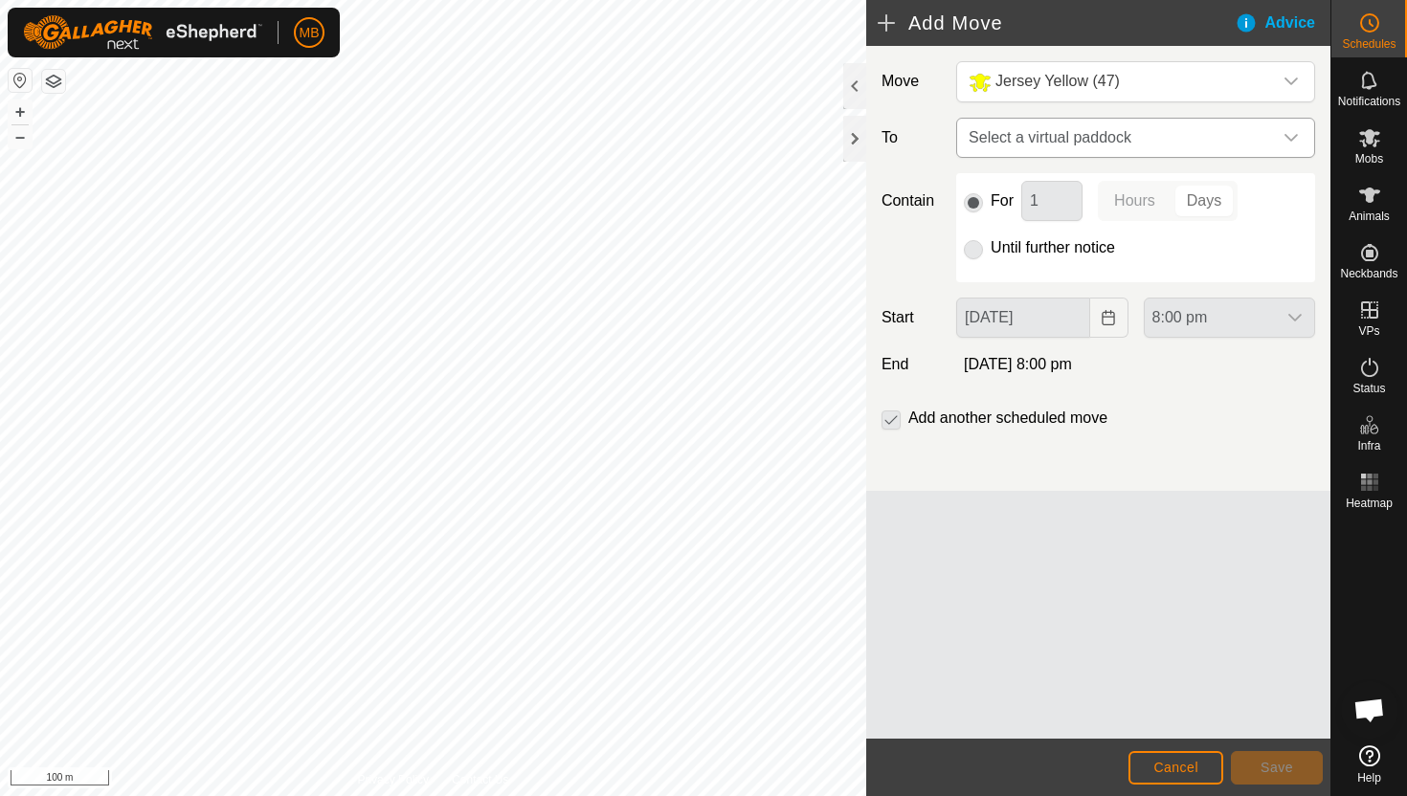
click at [1283, 143] on icon "dropdown trigger" at bounding box center [1290, 137] width 15 height 15
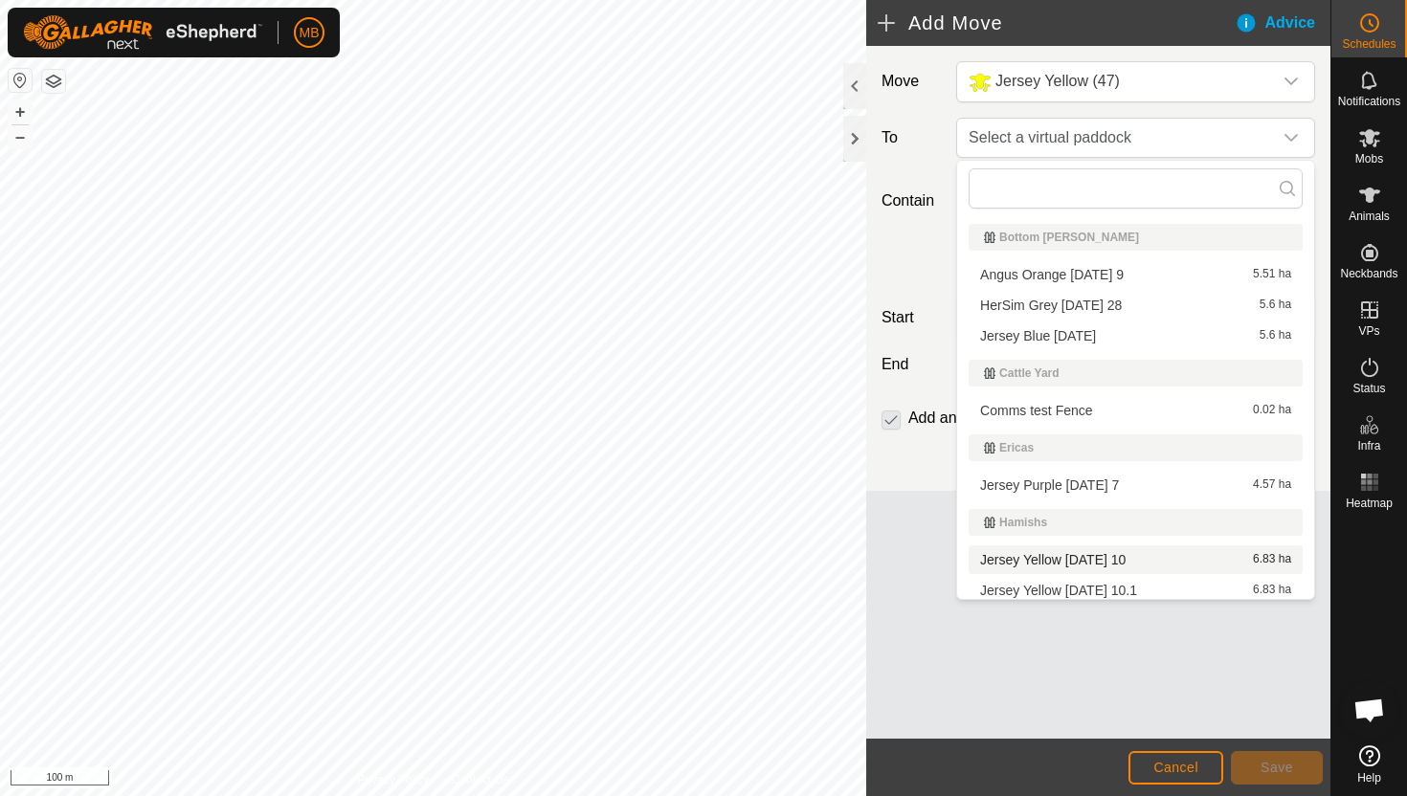
click at [1109, 558] on li "Jersey Yellow Friday 10 6.83 ha" at bounding box center [1136, 560] width 334 height 29
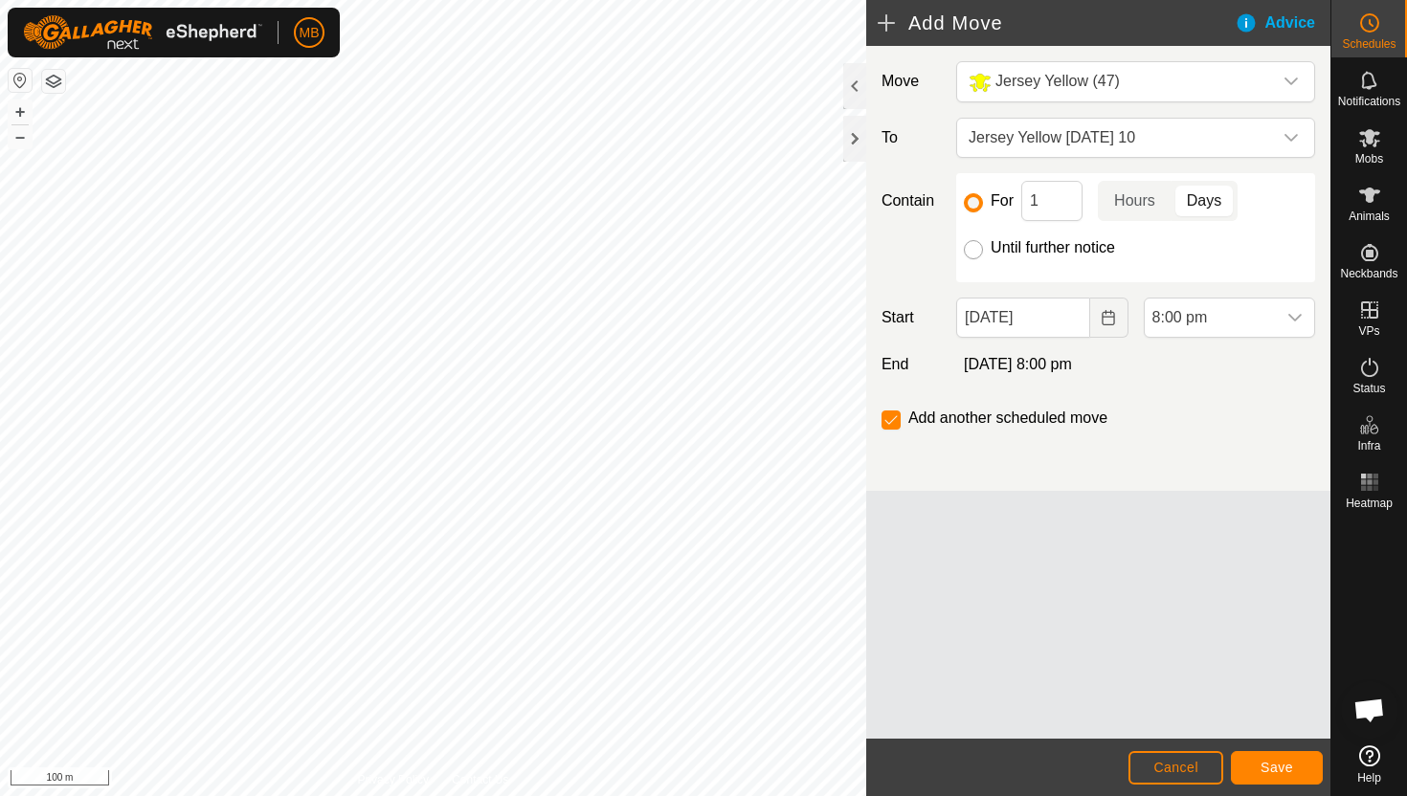
click at [975, 251] on input "Until further notice" at bounding box center [973, 249] width 19 height 19
radio input "true"
checkbox input "false"
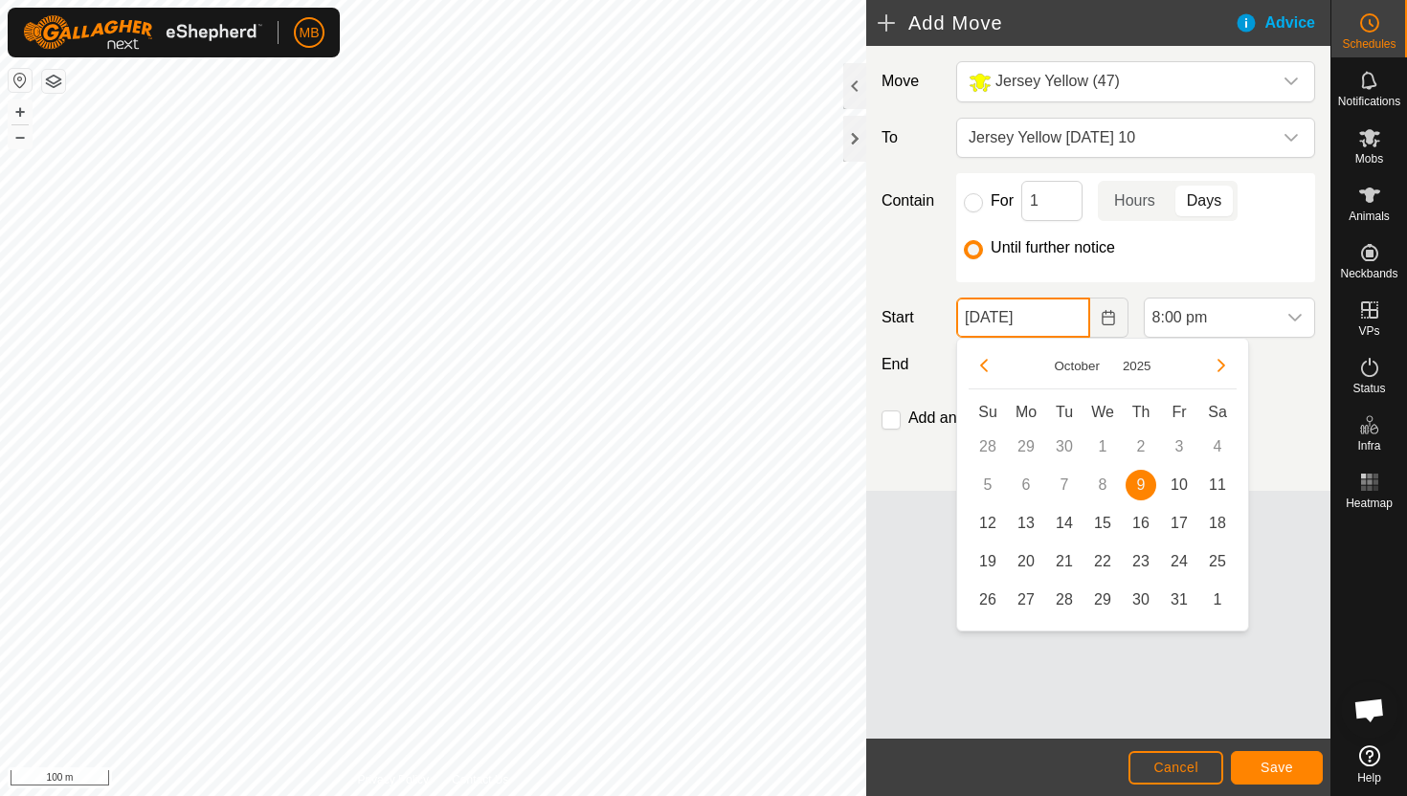
click at [1069, 314] on input "09 Oct, 2025" at bounding box center [1022, 318] width 133 height 40
click at [1185, 489] on span "10" at bounding box center [1179, 485] width 31 height 31
type input "10 Oct, 2025"
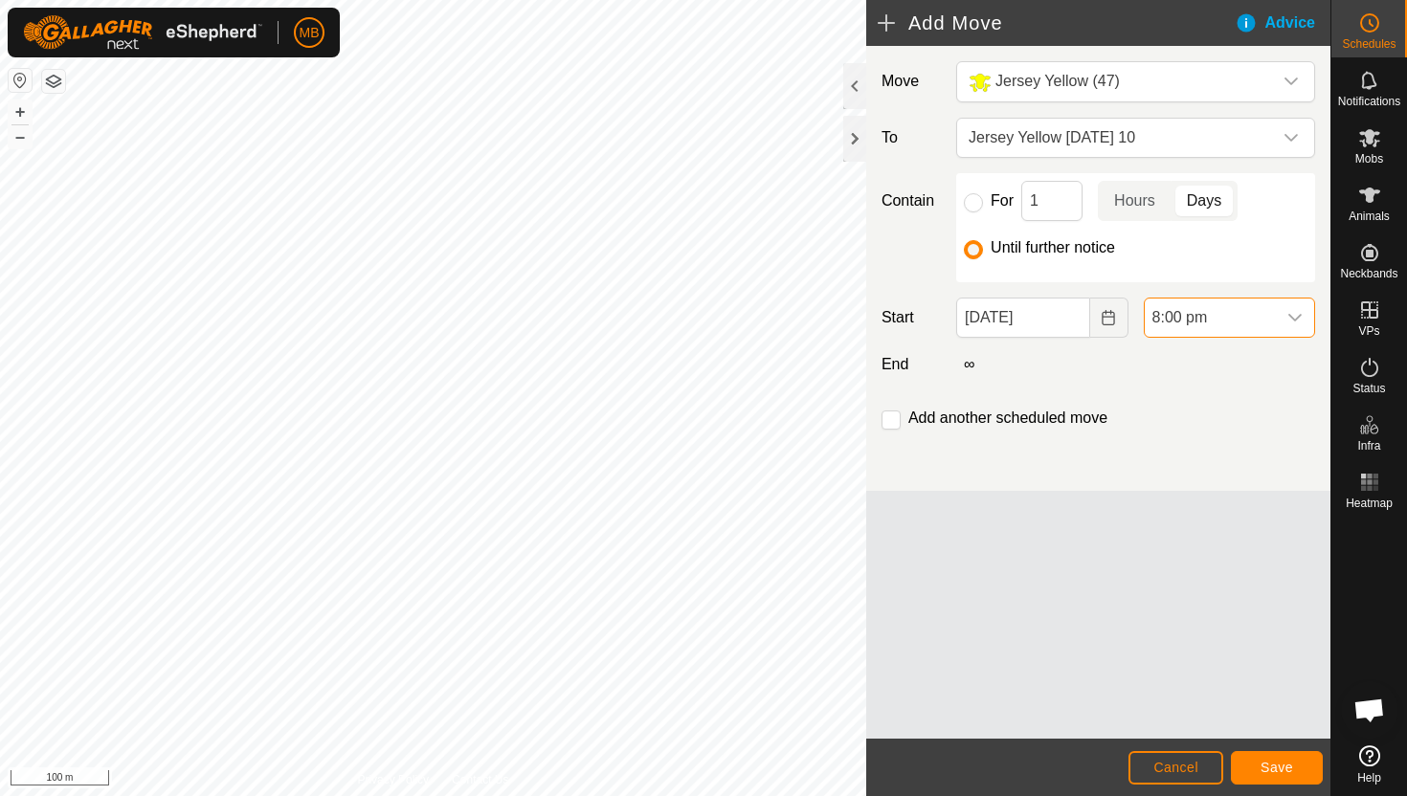
click at [1267, 326] on span "8:00 pm" at bounding box center [1210, 318] width 131 height 38
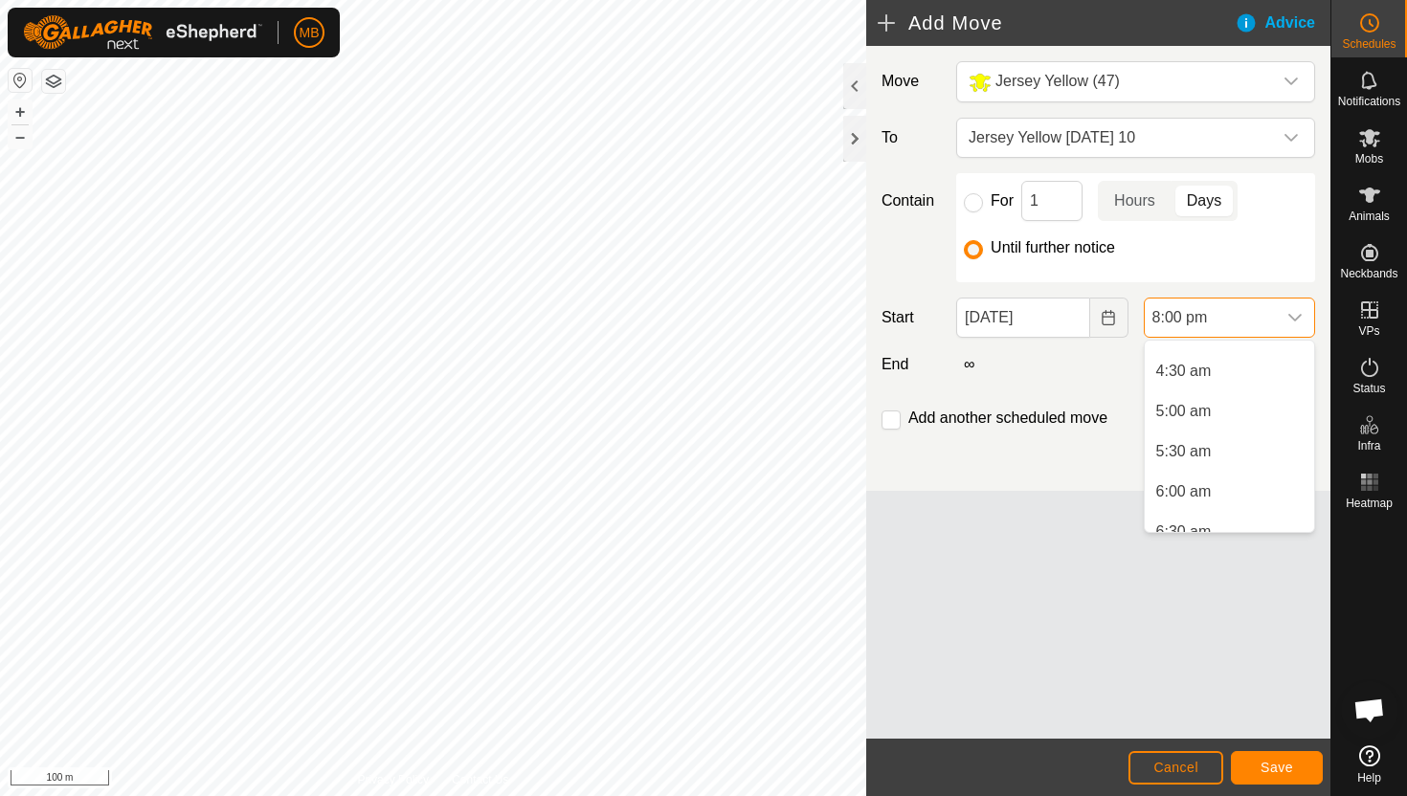
scroll to position [345, 0]
click at [1247, 376] on li "4:30 am" at bounding box center [1229, 377] width 169 height 38
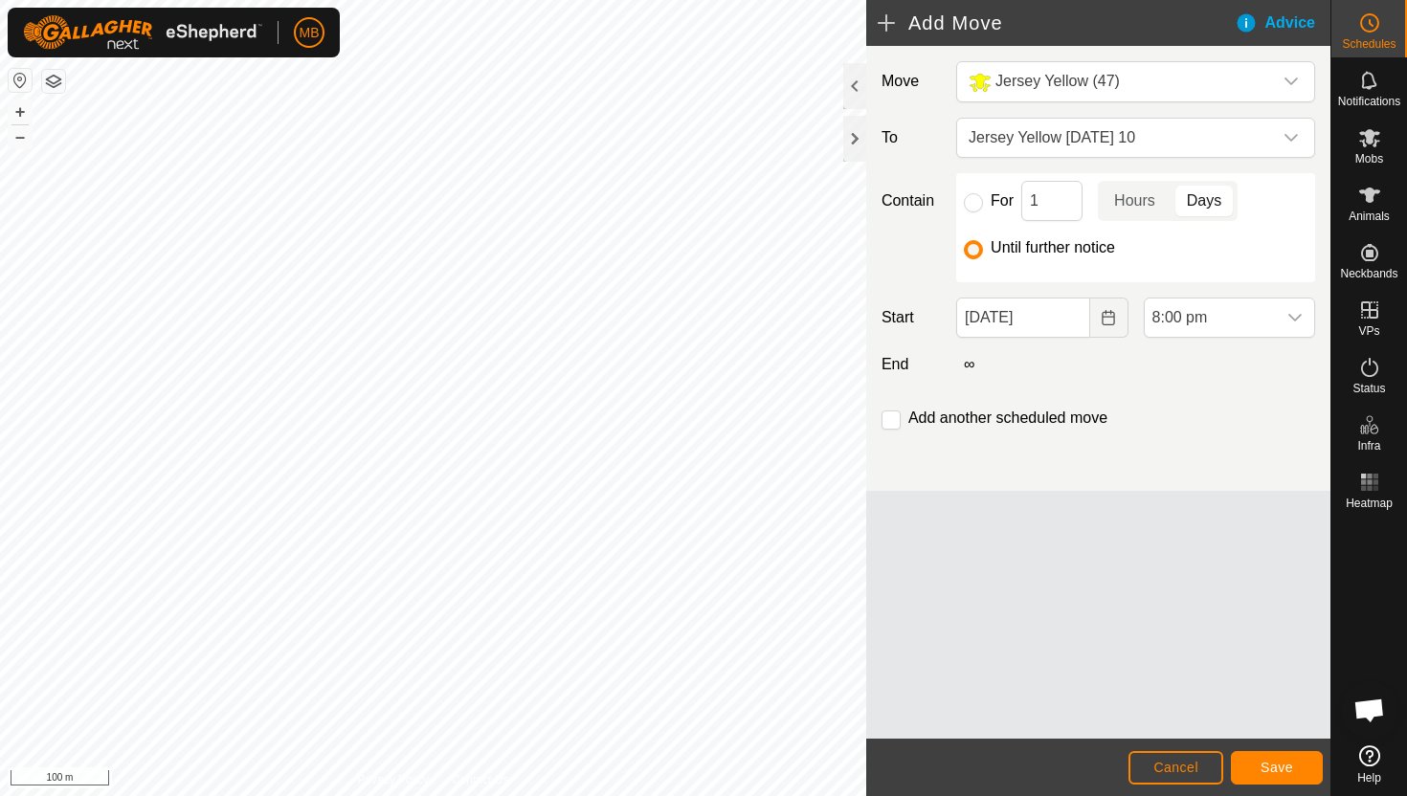
scroll to position [1455, 0]
click at [894, 423] on input "checkbox" at bounding box center [890, 420] width 19 height 19
click at [1279, 764] on span "Save" at bounding box center [1276, 767] width 33 height 15
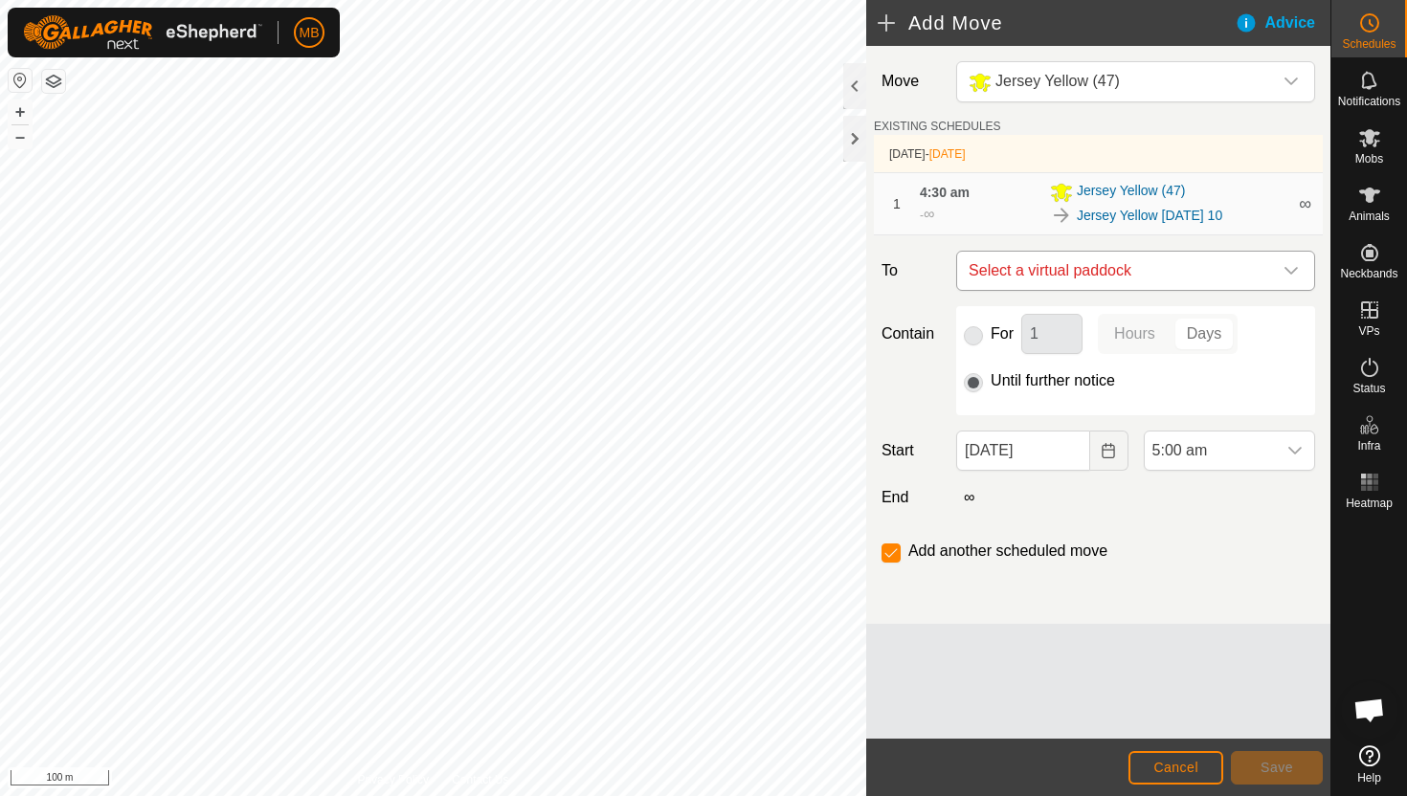
click at [1293, 266] on icon "dropdown trigger" at bounding box center [1290, 270] width 15 height 15
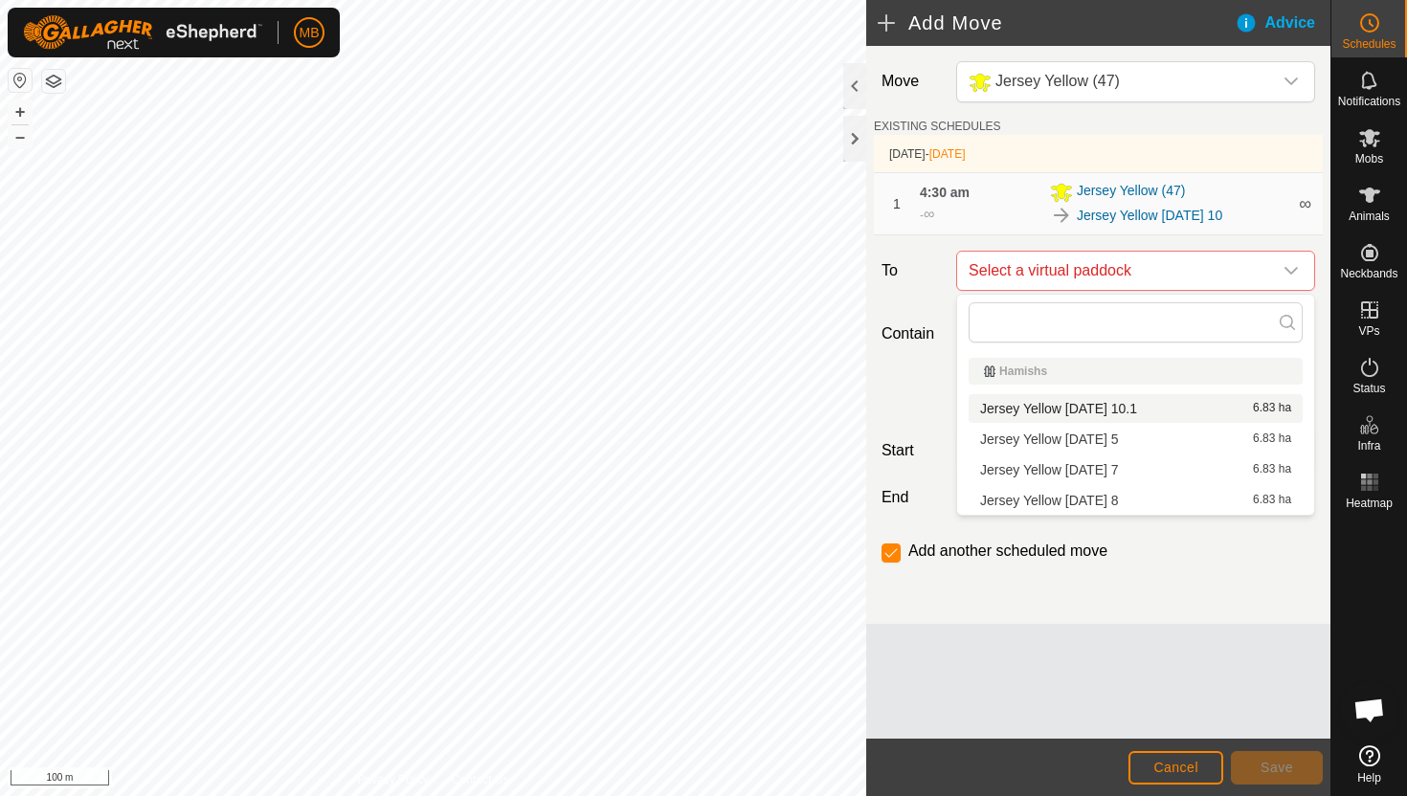
click at [1115, 411] on li "Jersey Yellow Friday 10.1 6.83 ha" at bounding box center [1136, 408] width 334 height 29
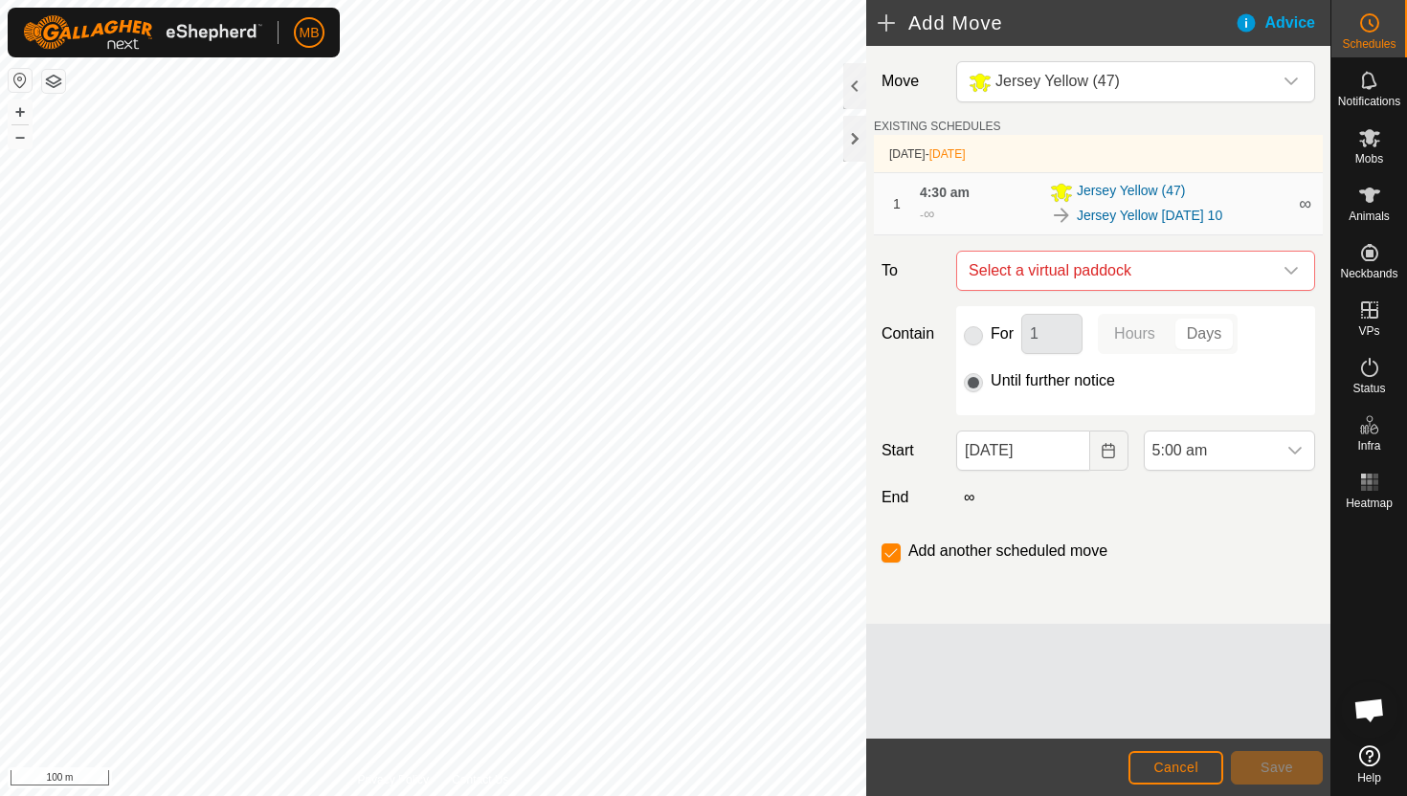
checkbox input "false"
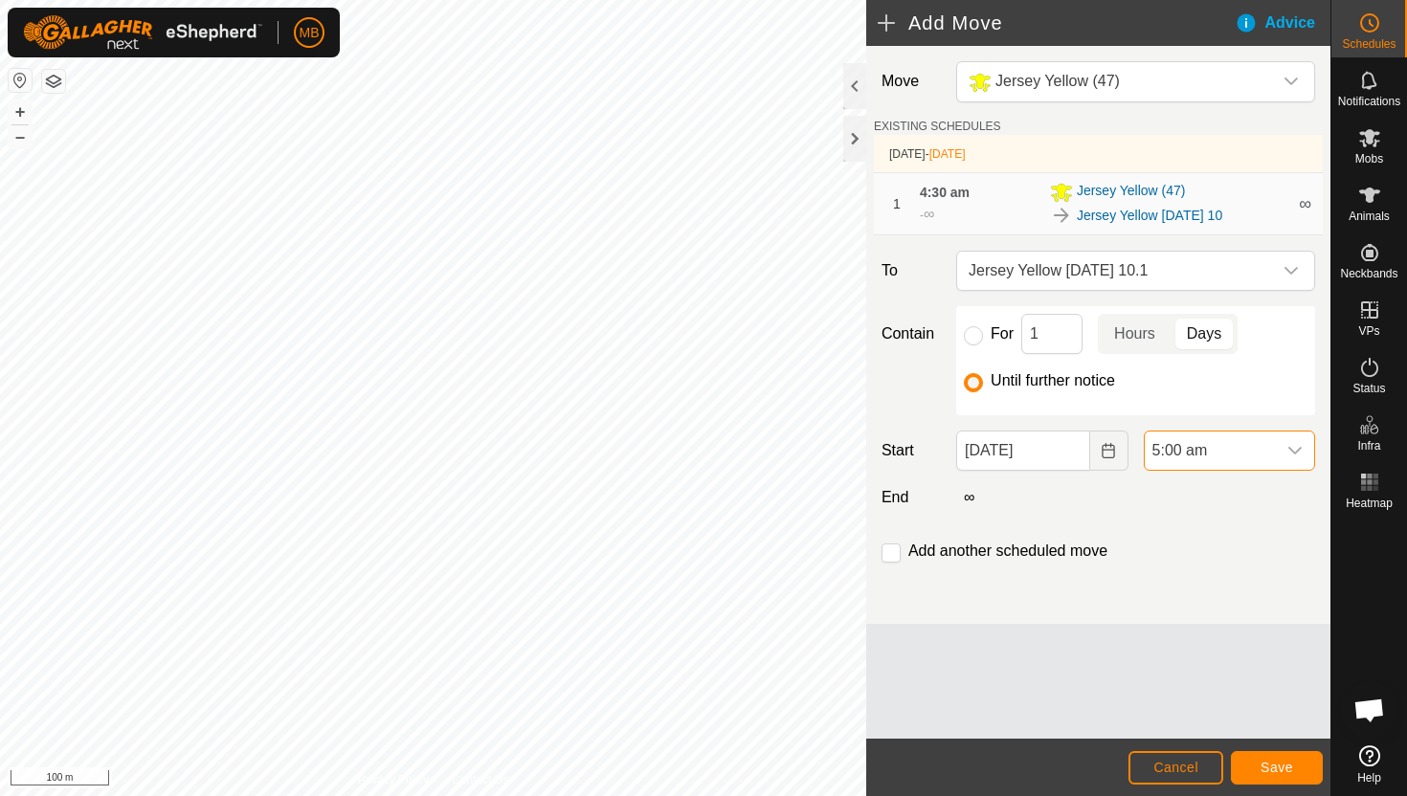
click at [1246, 454] on span "5:00 am" at bounding box center [1210, 451] width 131 height 38
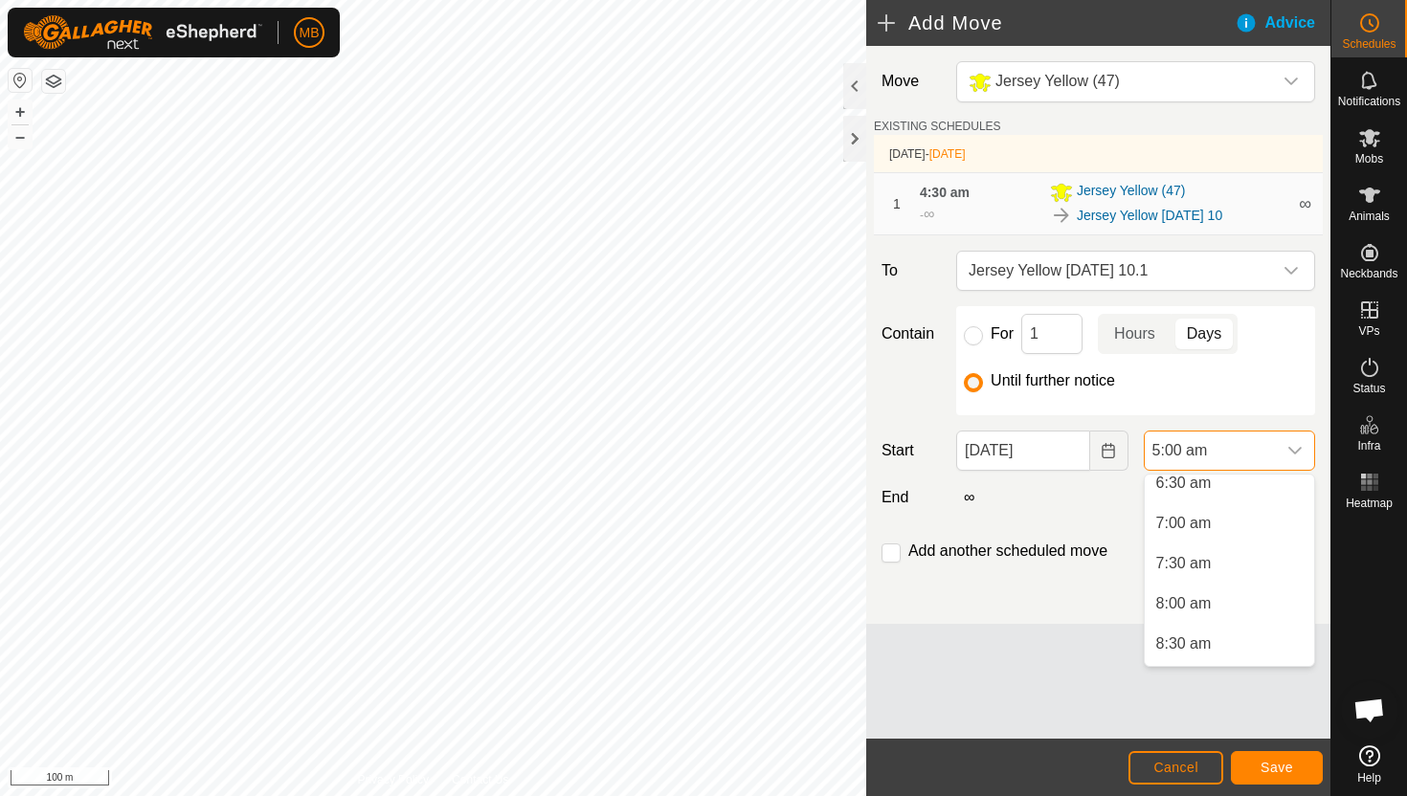
scroll to position [535, 0]
click at [1229, 599] on li "8:00 am" at bounding box center [1229, 602] width 169 height 38
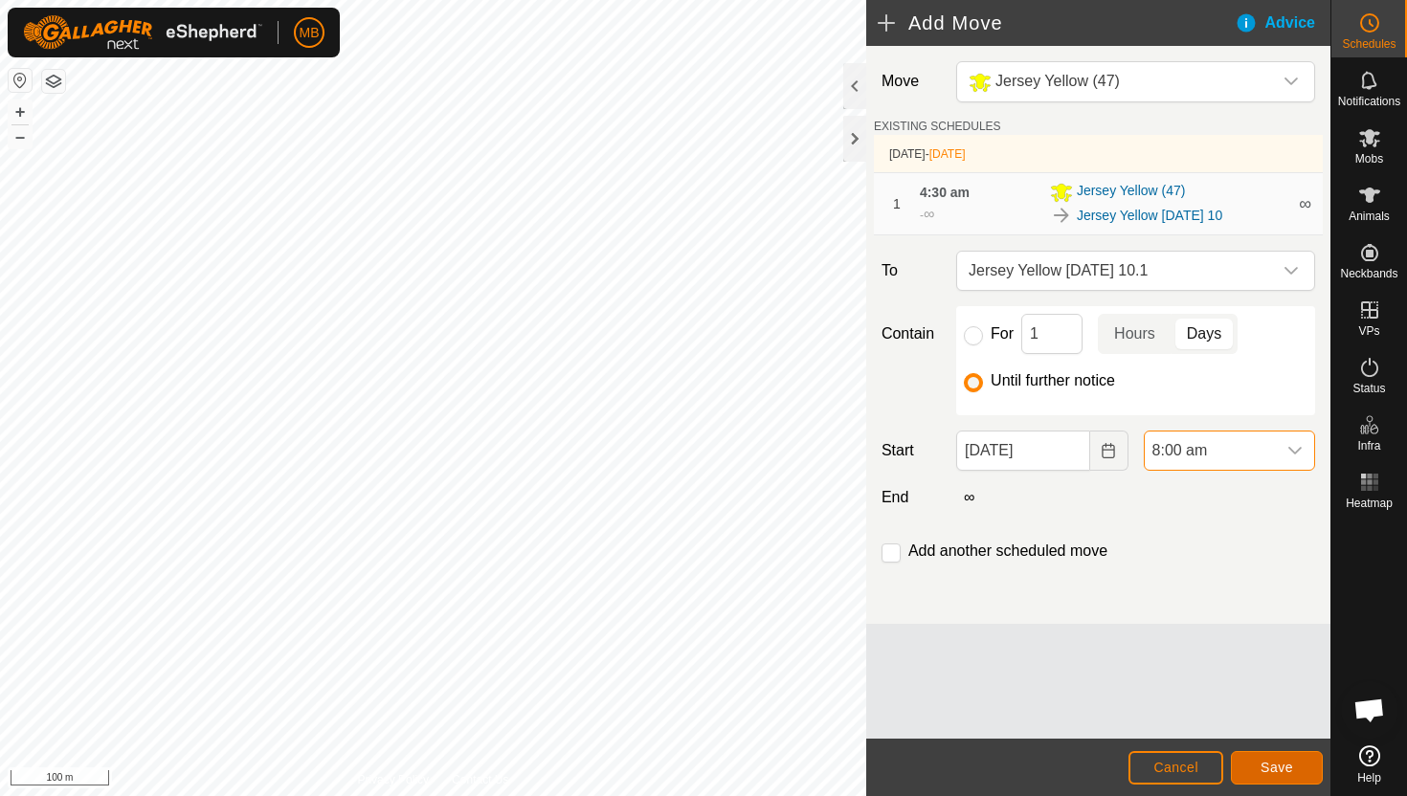
click at [1284, 762] on span "Save" at bounding box center [1276, 767] width 33 height 15
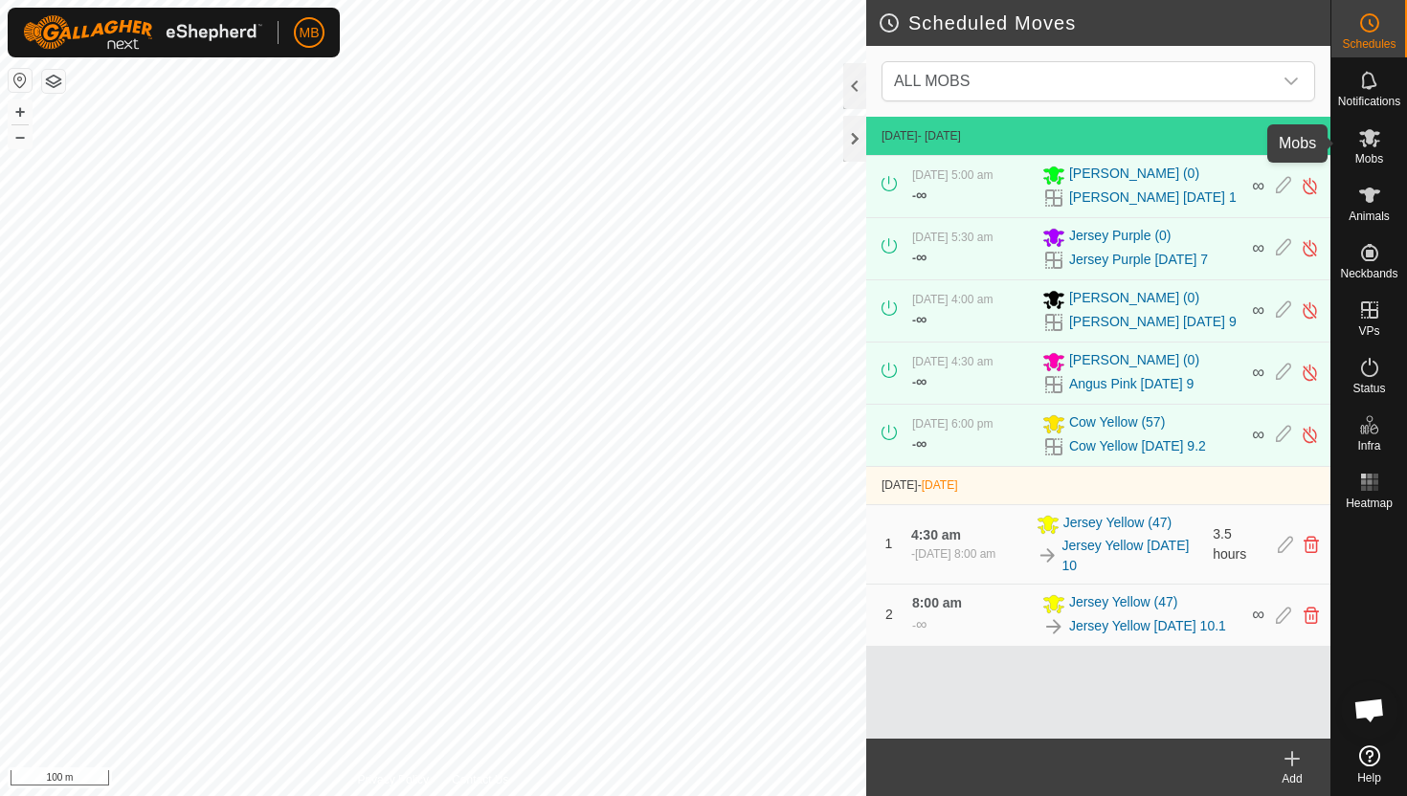
click at [1374, 140] on icon at bounding box center [1369, 138] width 21 height 18
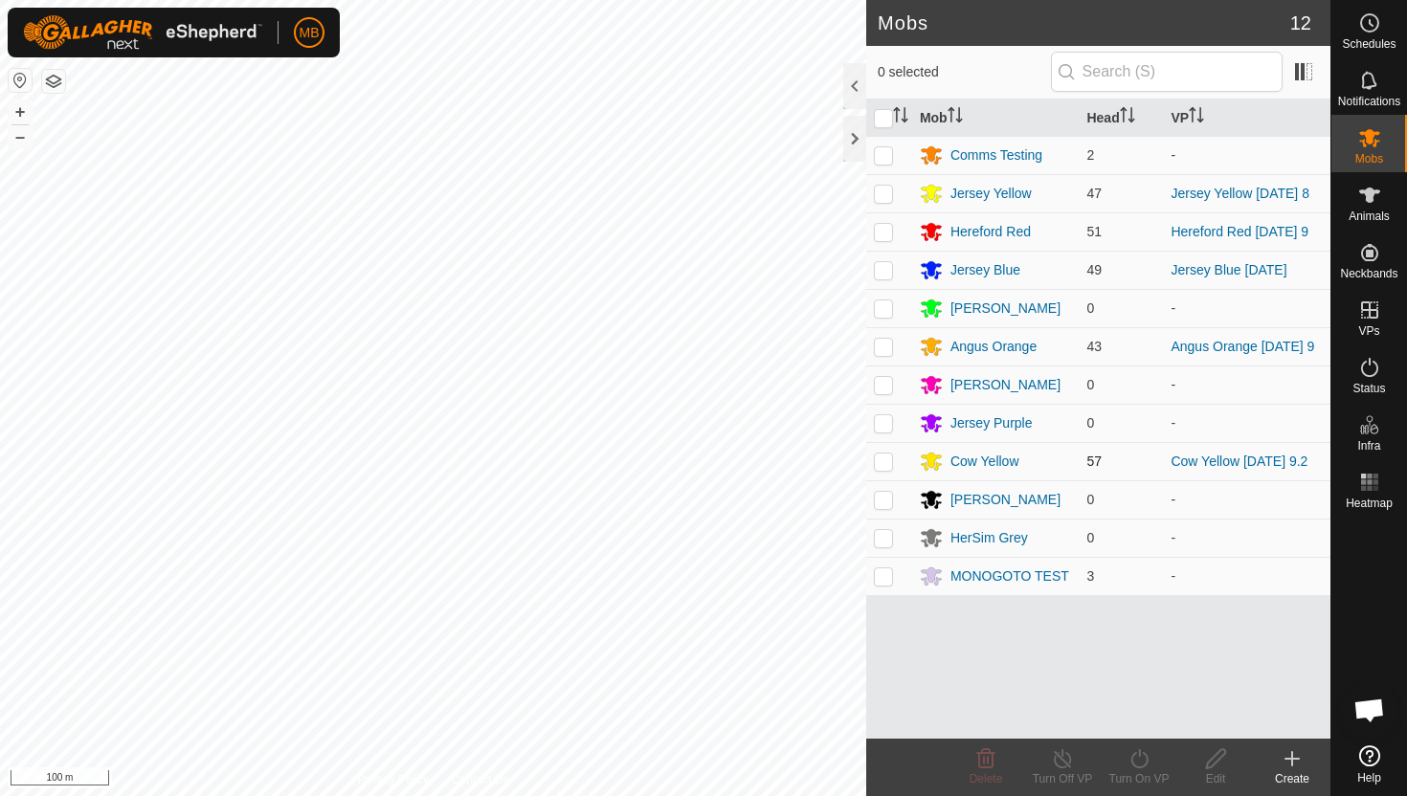
click at [889, 465] on p-checkbox at bounding box center [883, 461] width 19 height 15
checkbox input "true"
click at [1137, 756] on icon at bounding box center [1139, 758] width 24 height 23
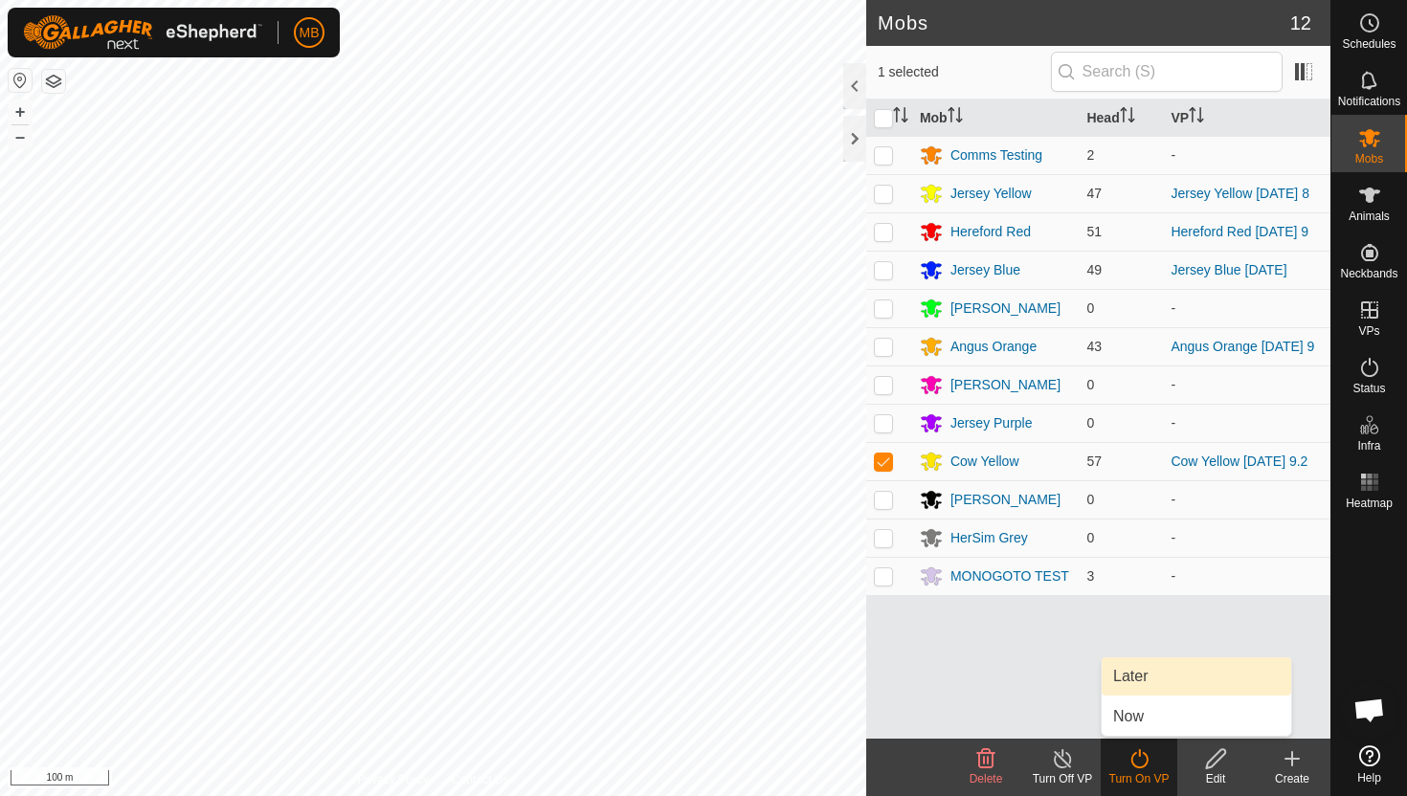
click at [1140, 679] on link "Later" at bounding box center [1196, 676] width 189 height 38
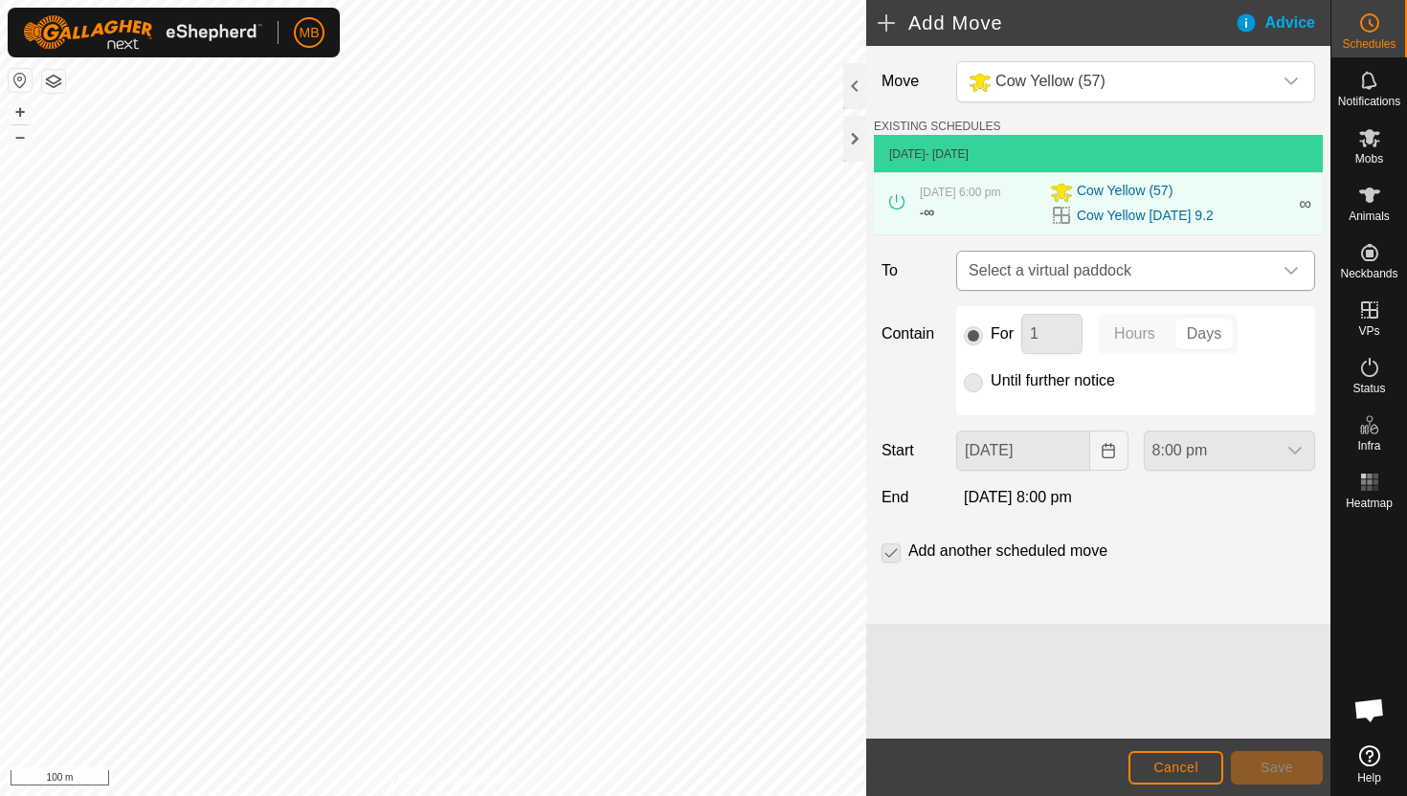
click at [1286, 276] on icon "dropdown trigger" at bounding box center [1290, 270] width 15 height 15
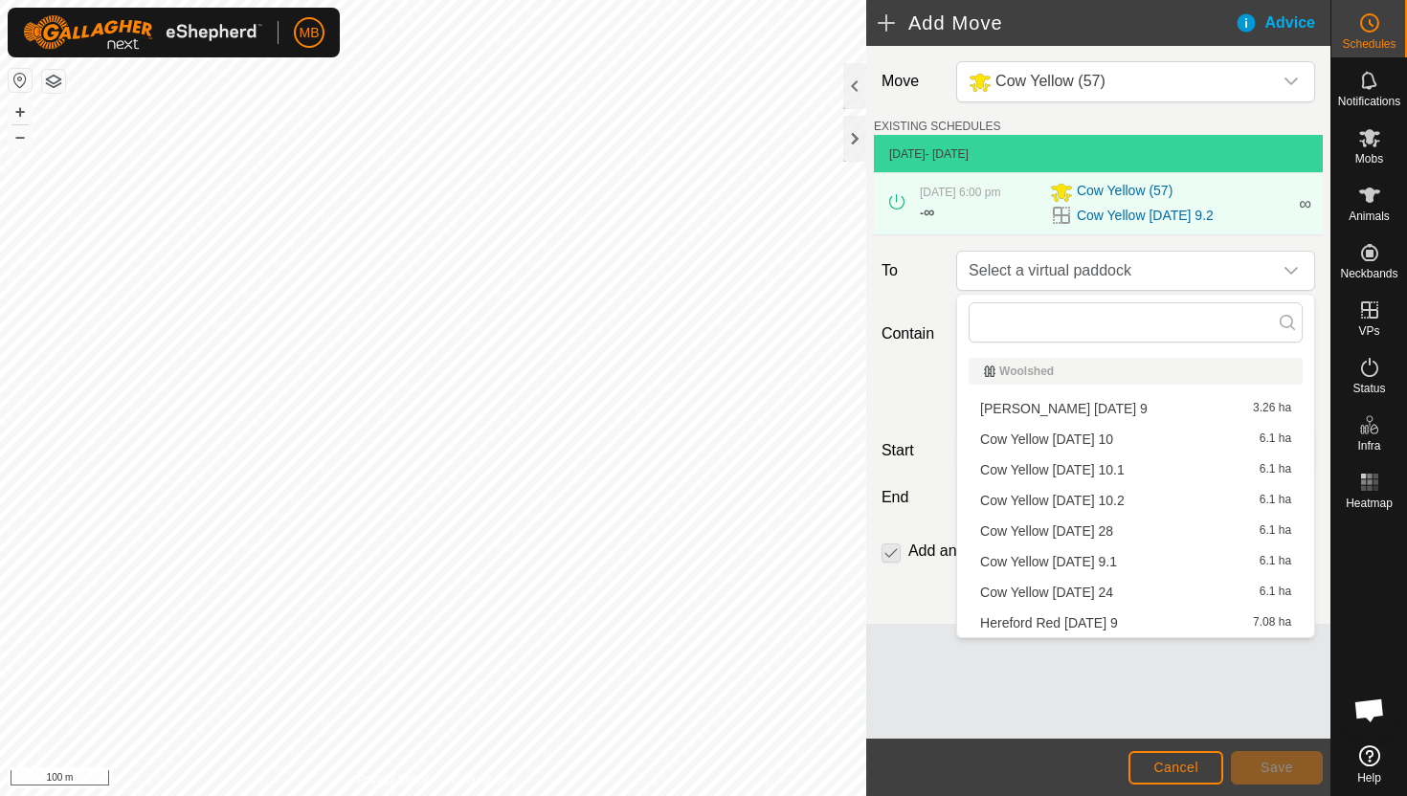
click at [1139, 441] on li "Cow Yellow Friday 10 6.1 ha" at bounding box center [1136, 439] width 334 height 29
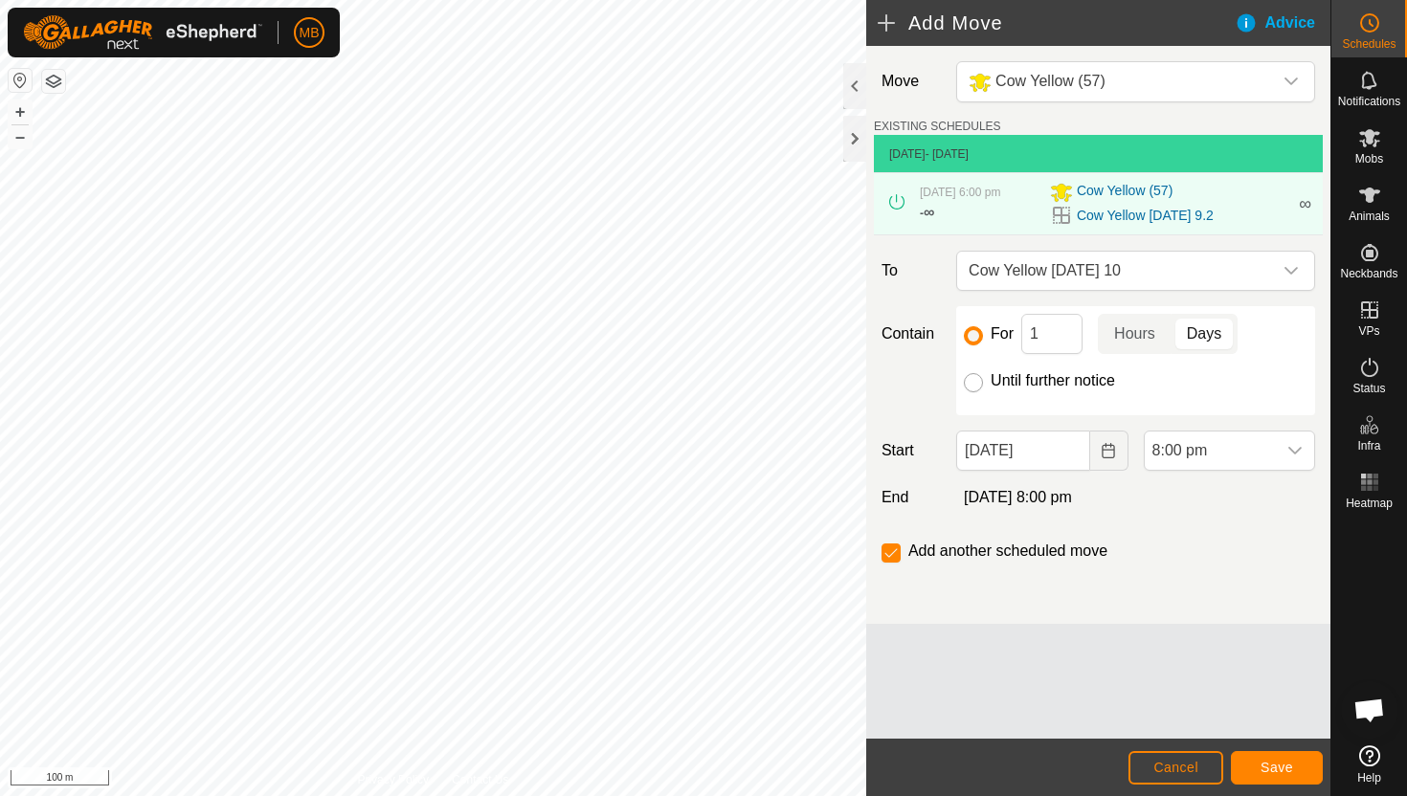
click at [969, 385] on input "Until further notice" at bounding box center [973, 382] width 19 height 19
radio input "true"
checkbox input "false"
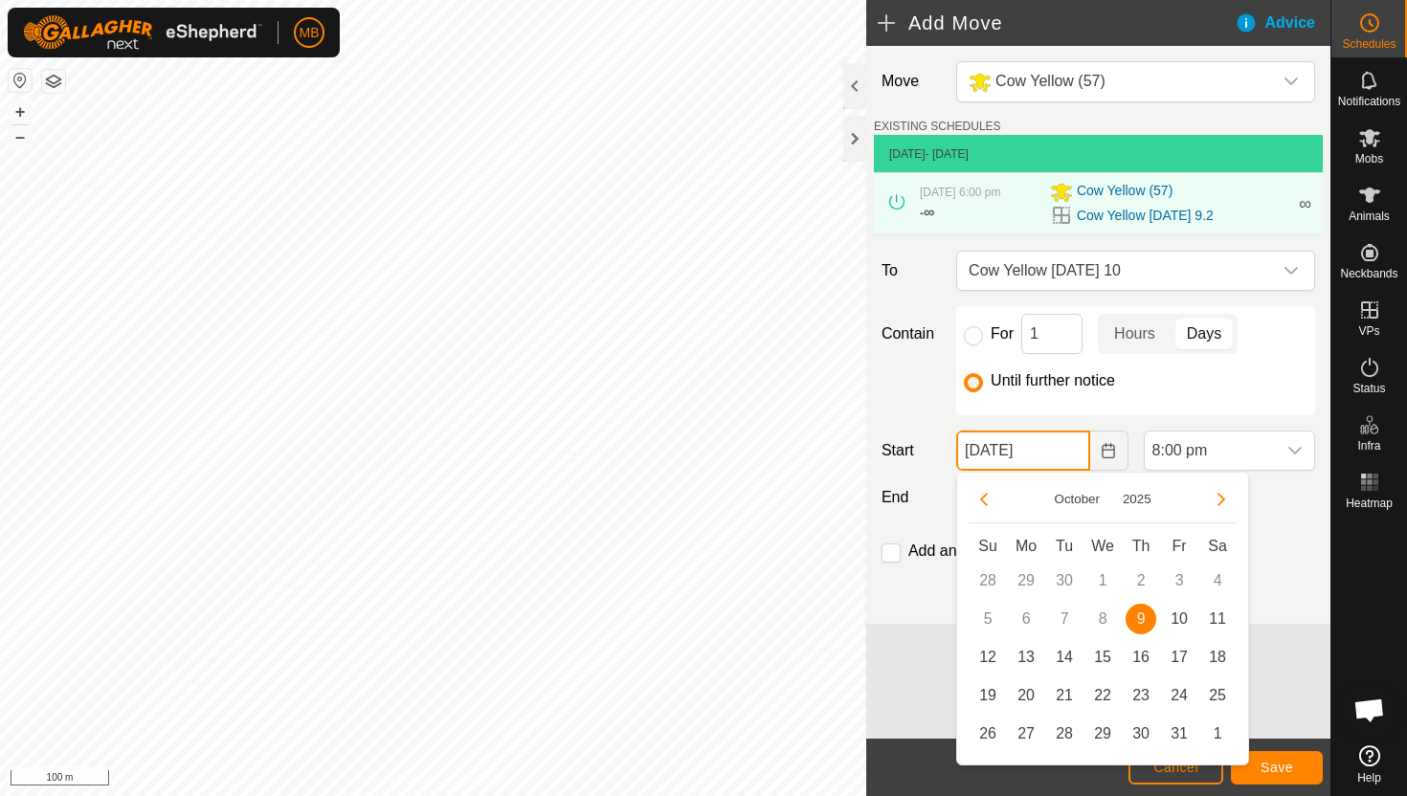
click at [1058, 459] on input "09 Oct, 2025" at bounding box center [1022, 451] width 133 height 40
click at [1182, 613] on span "10" at bounding box center [1179, 619] width 31 height 31
type input "10 Oct, 2025"
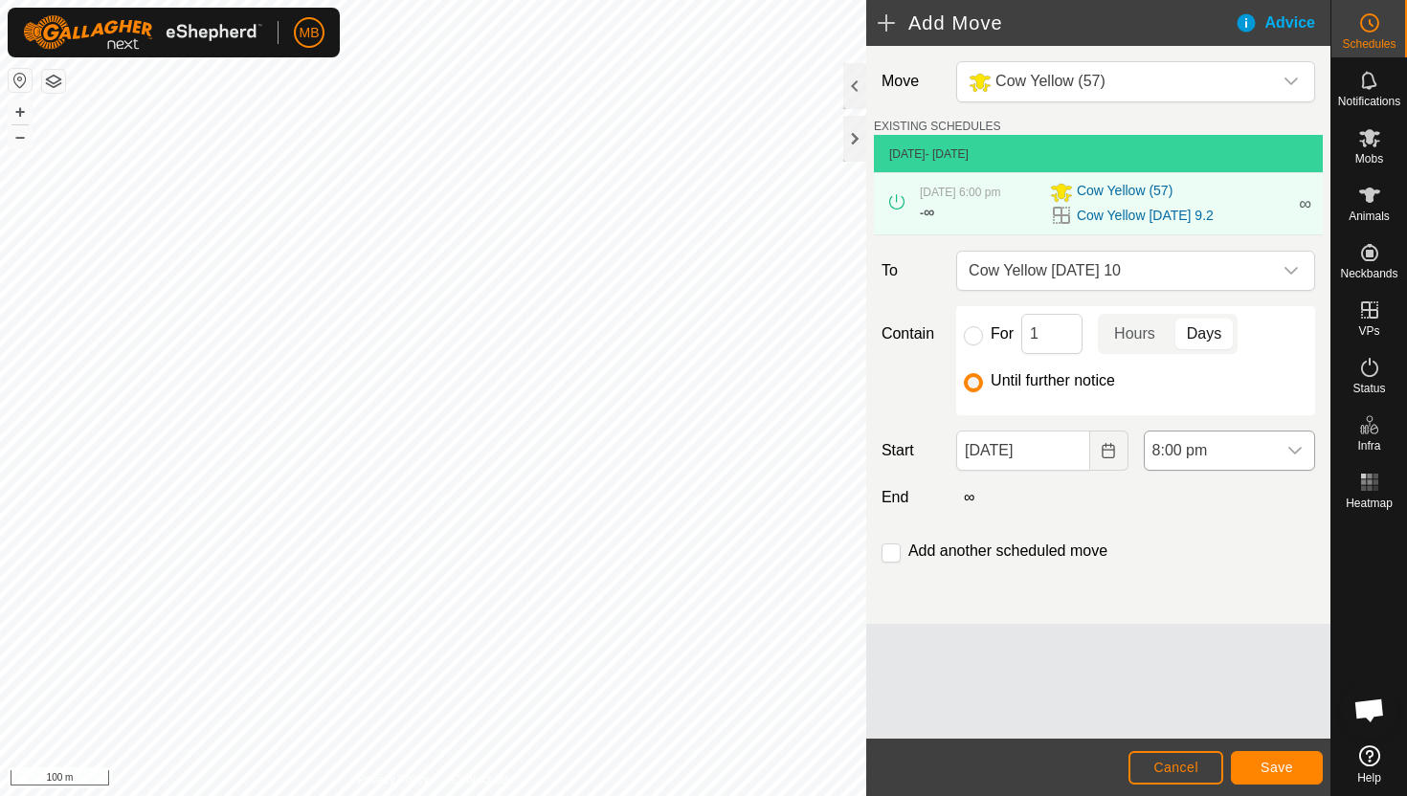
click at [1278, 442] on div "dropdown trigger" at bounding box center [1295, 451] width 38 height 38
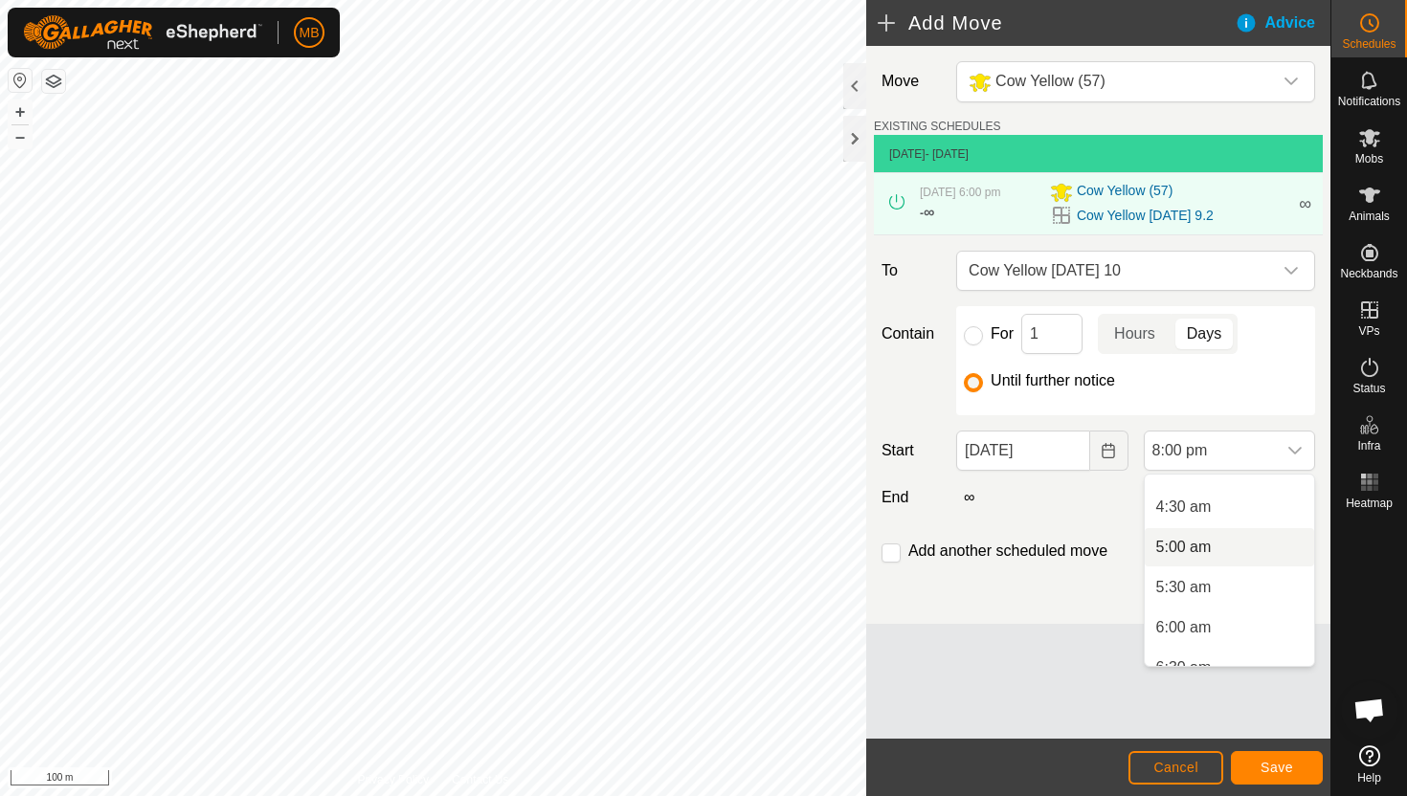
click at [1234, 543] on li "5:00 am" at bounding box center [1229, 547] width 169 height 38
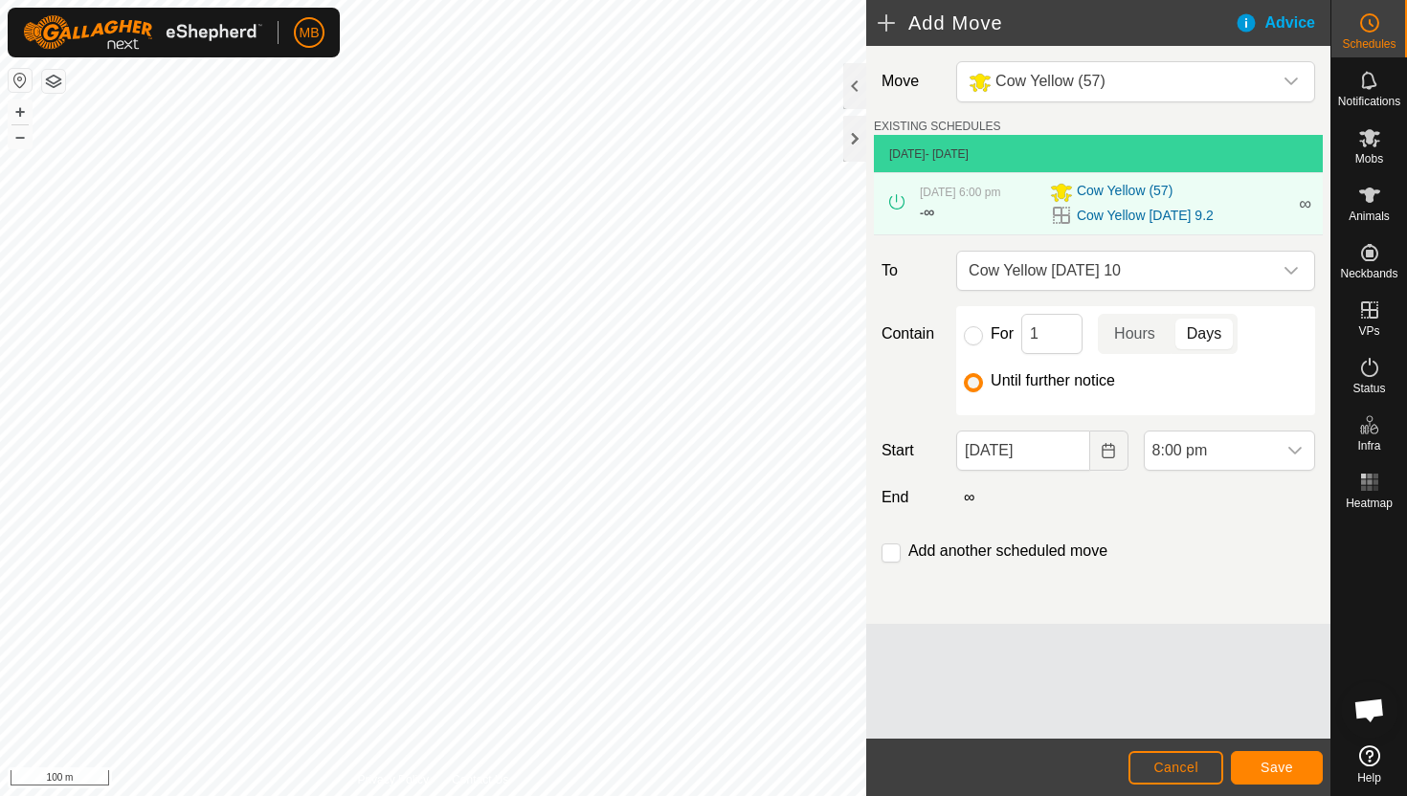
scroll to position [1455, 0]
click at [893, 555] on input "checkbox" at bounding box center [890, 553] width 19 height 19
checkbox input "true"
click at [1286, 762] on span "Save" at bounding box center [1276, 767] width 33 height 15
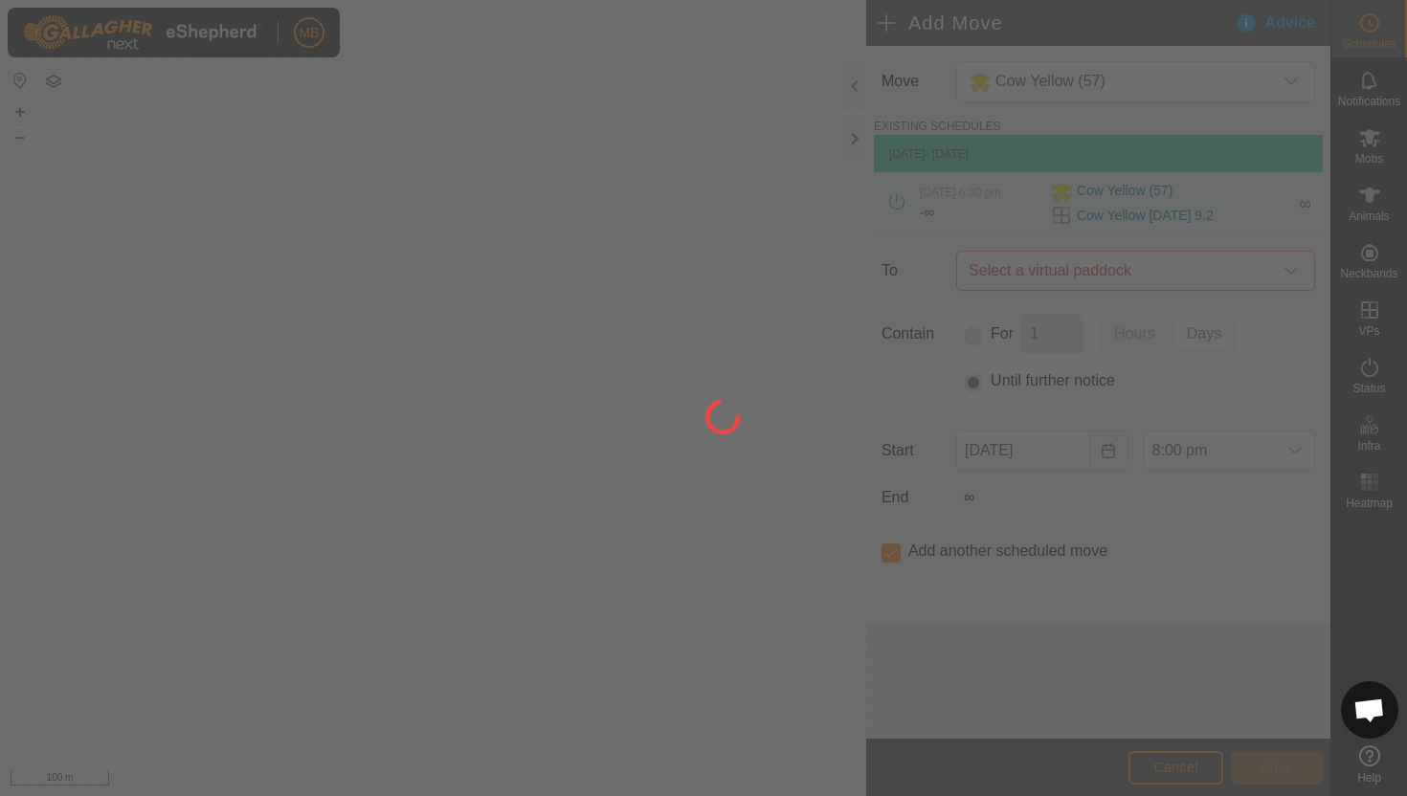
type input "10 Oct, 2025"
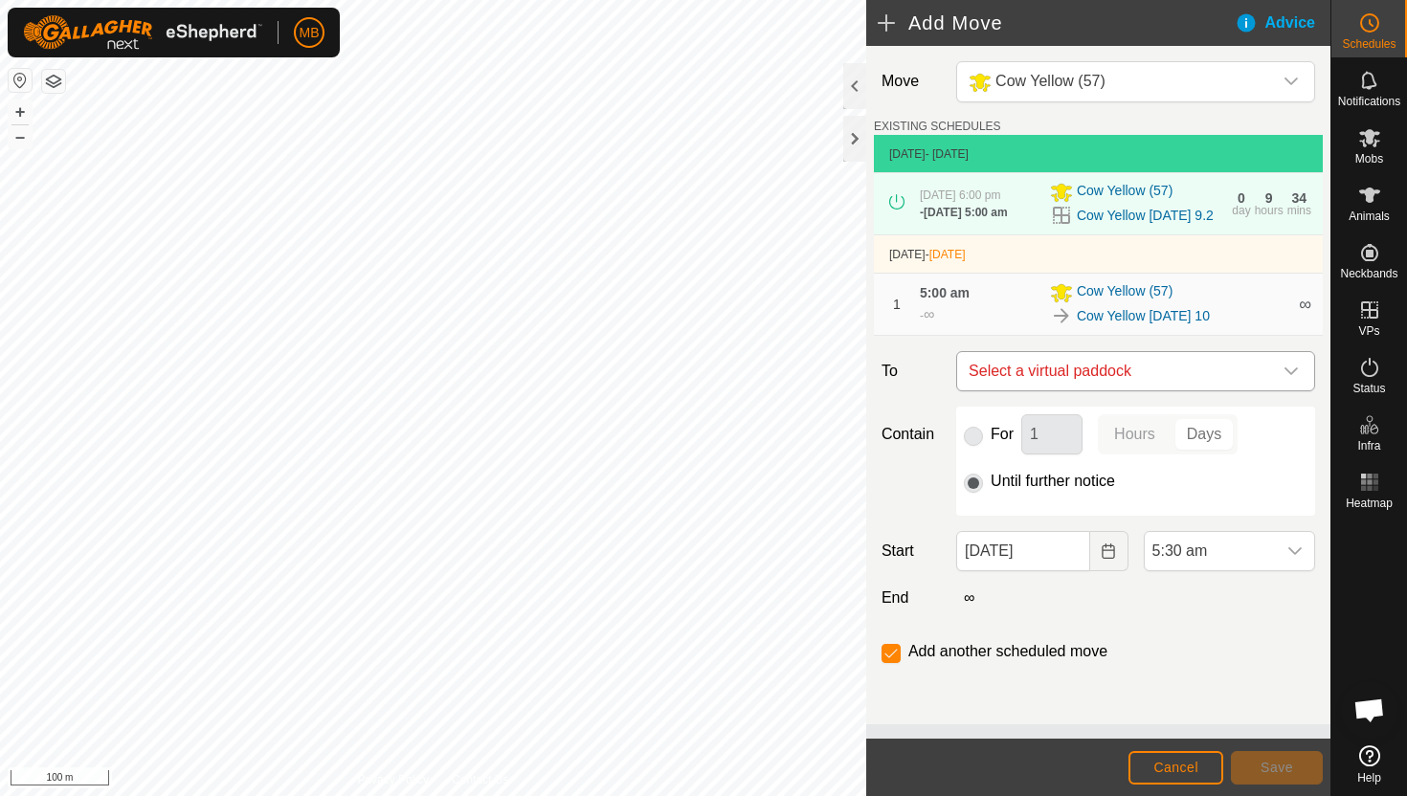
click at [1283, 379] on icon "dropdown trigger" at bounding box center [1290, 371] width 15 height 15
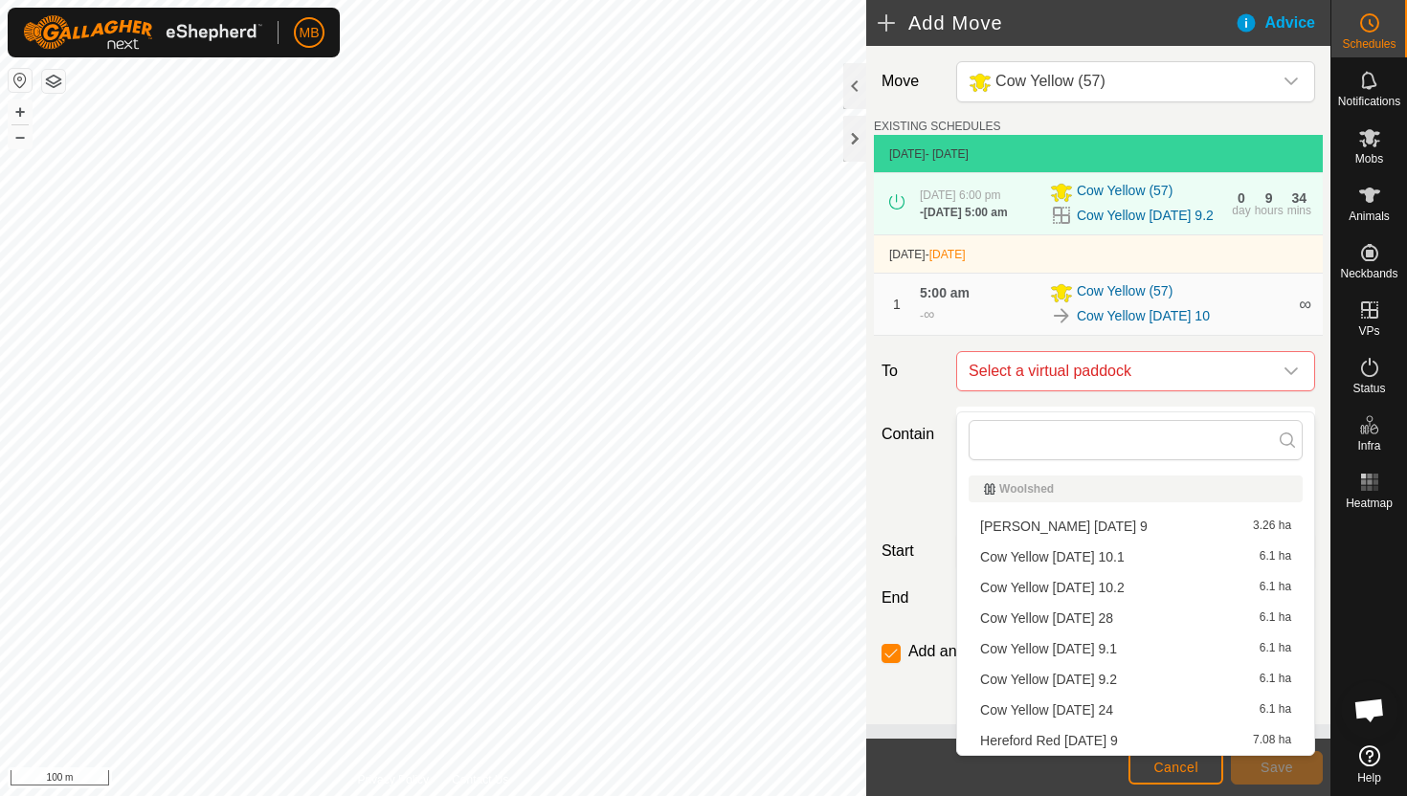
click at [1140, 559] on li "Cow Yellow Friday 10.1 6.1 ha" at bounding box center [1136, 557] width 334 height 29
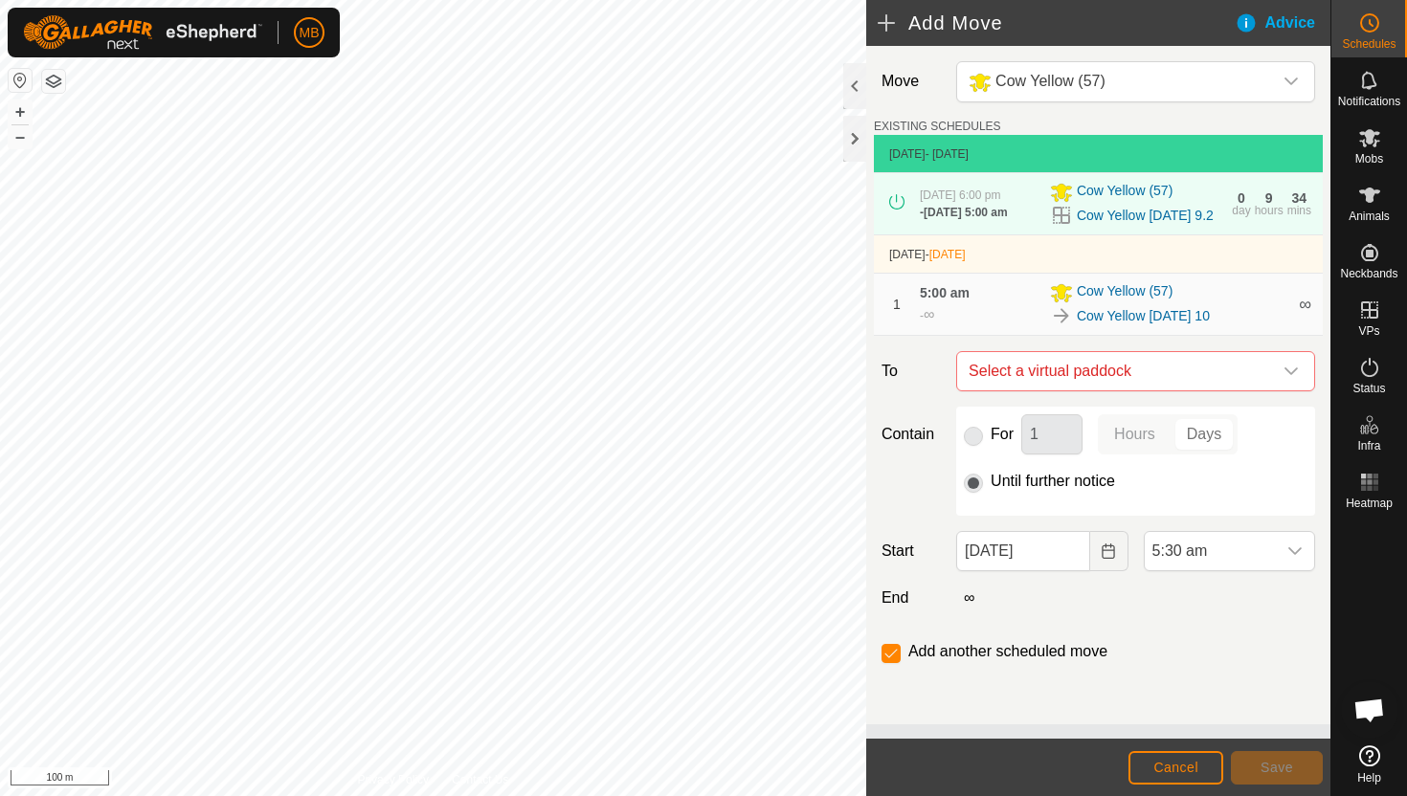
checkbox input "false"
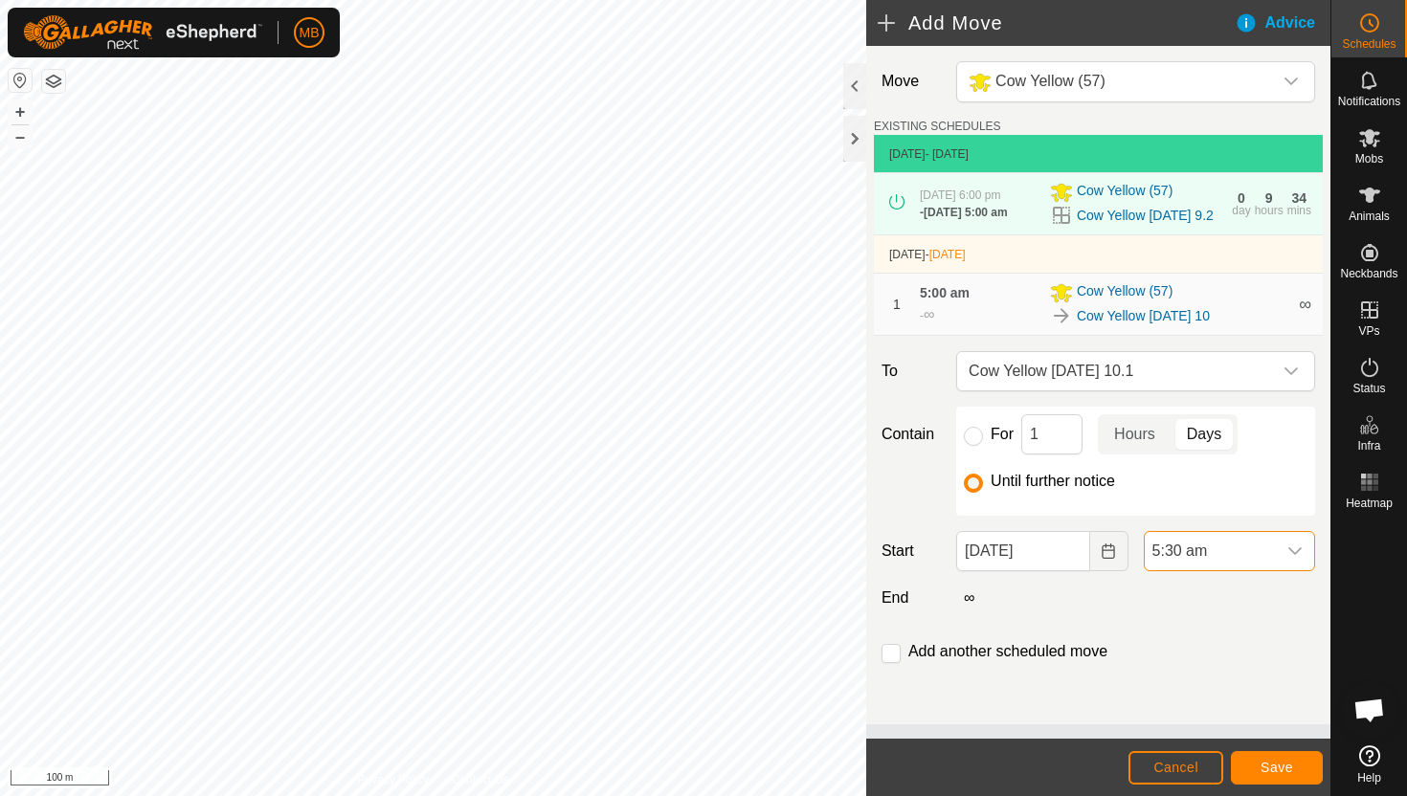
click at [1243, 570] on span "5:30 am" at bounding box center [1210, 551] width 131 height 38
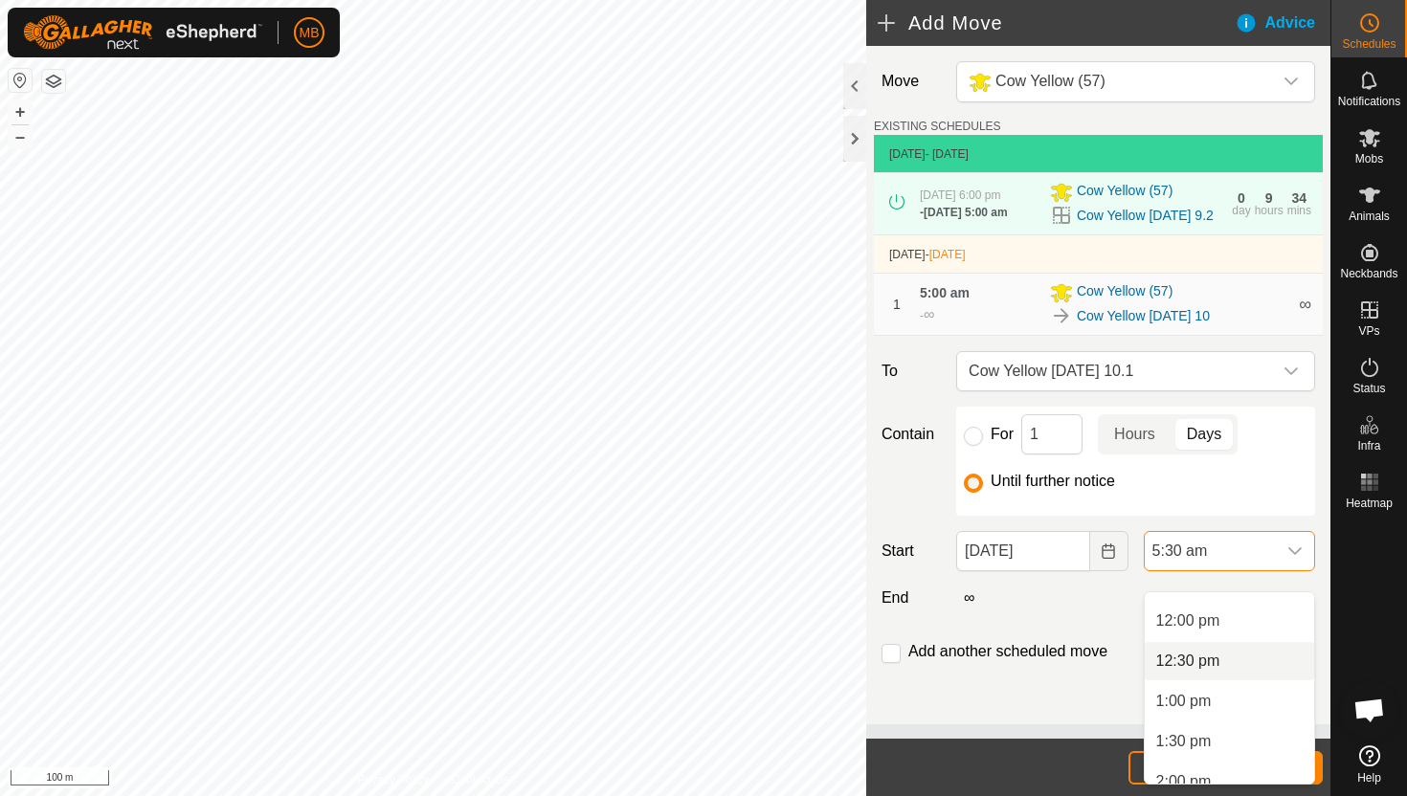
scroll to position [958, 0]
click at [1244, 661] on li "12:30 pm" at bounding box center [1229, 658] width 169 height 38
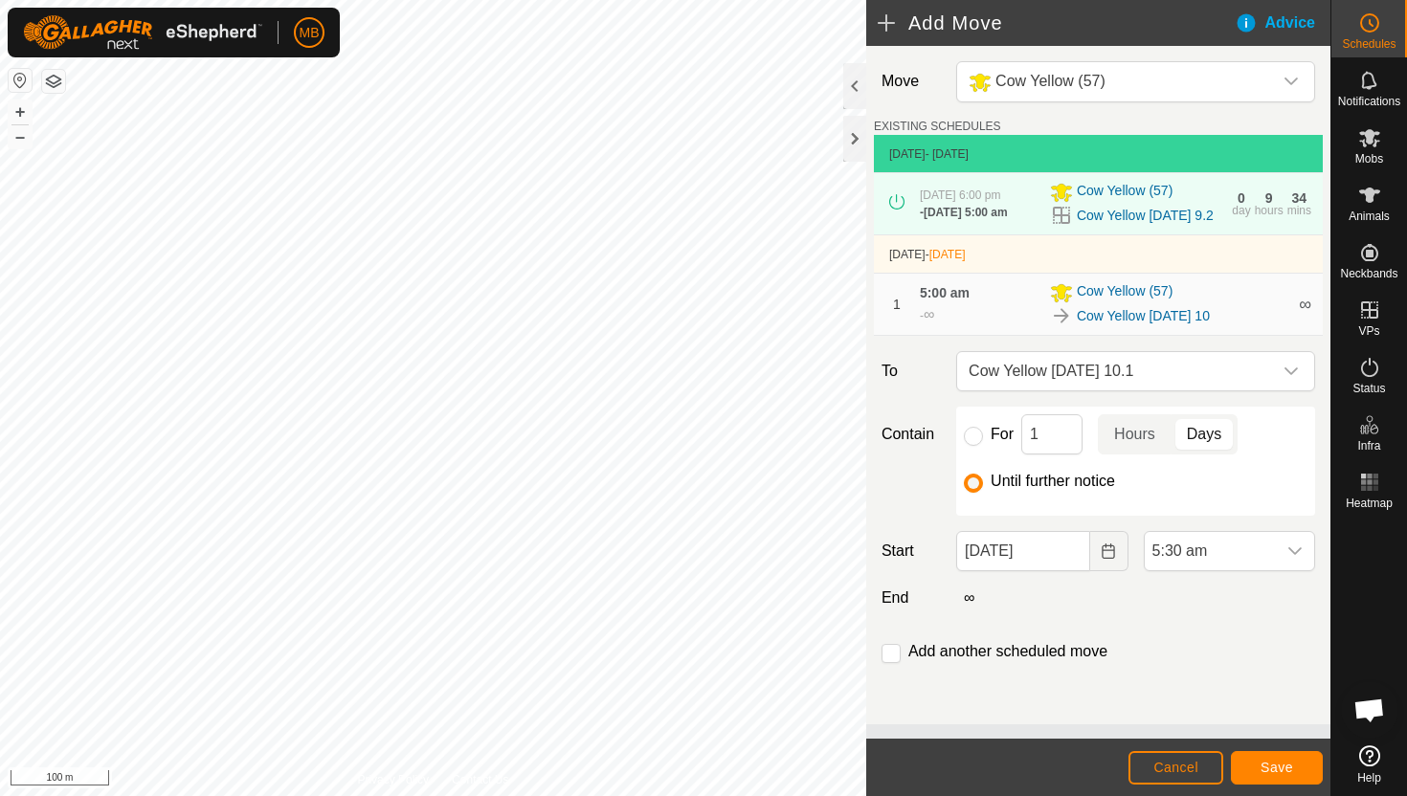
scroll to position [442, 0]
click at [1276, 762] on span "Save" at bounding box center [1276, 767] width 33 height 15
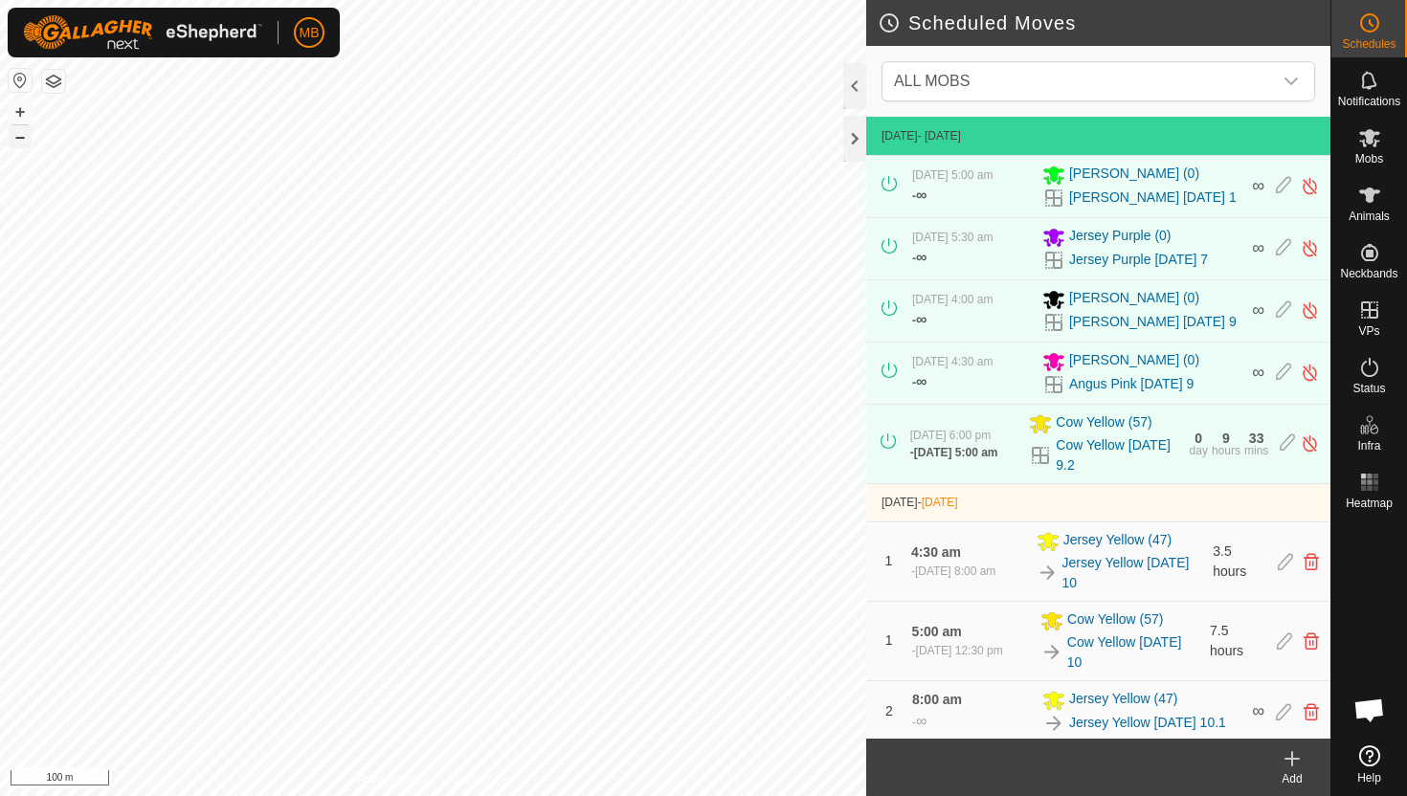
click at [24, 141] on button "–" at bounding box center [20, 136] width 23 height 23
click at [357, 0] on html "MB Schedules Notifications Mobs Animals Neckbands VPs Status Infra Heatmap Help…" at bounding box center [703, 398] width 1407 height 796
